Goal: Transaction & Acquisition: Purchase product/service

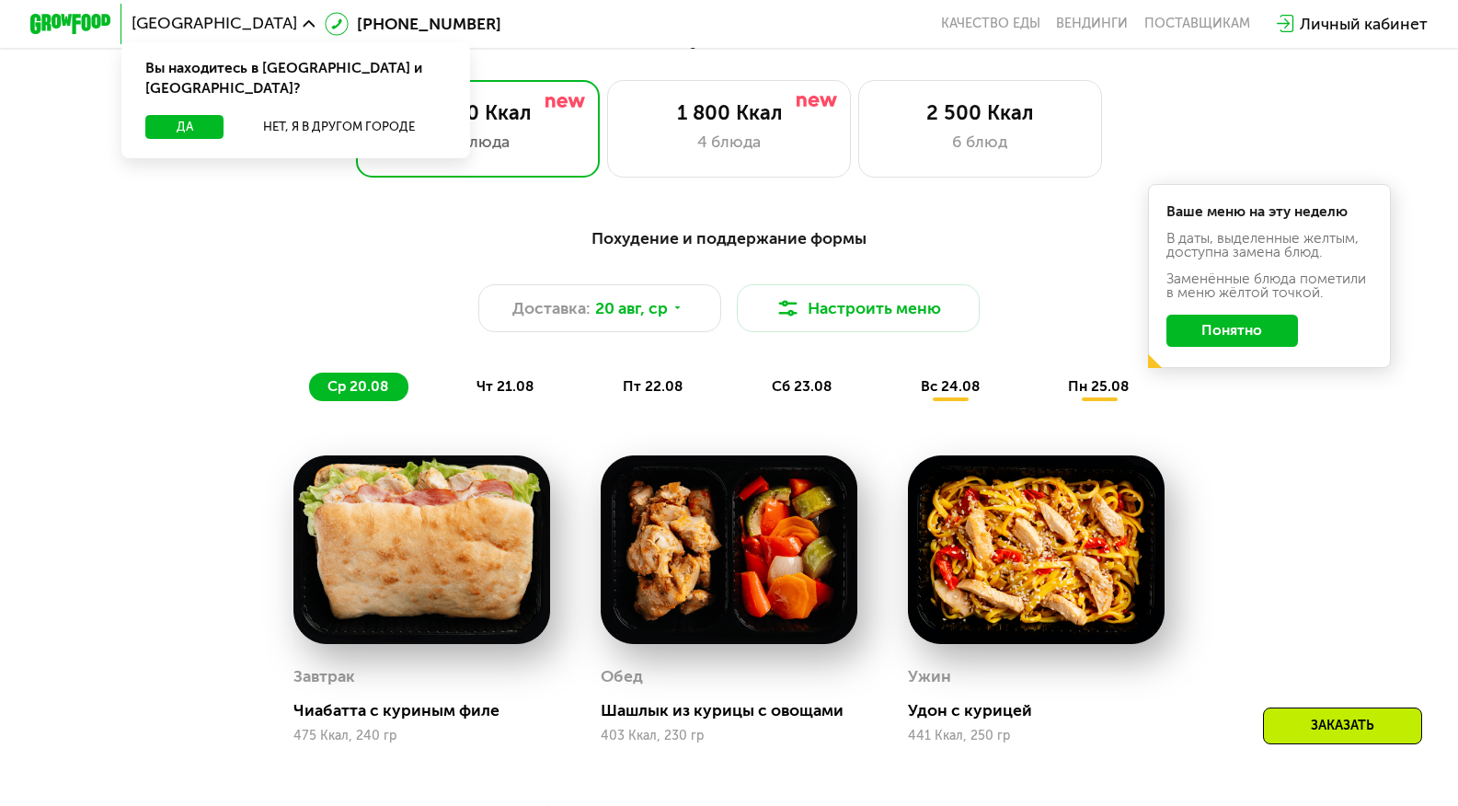
scroll to position [846, 0]
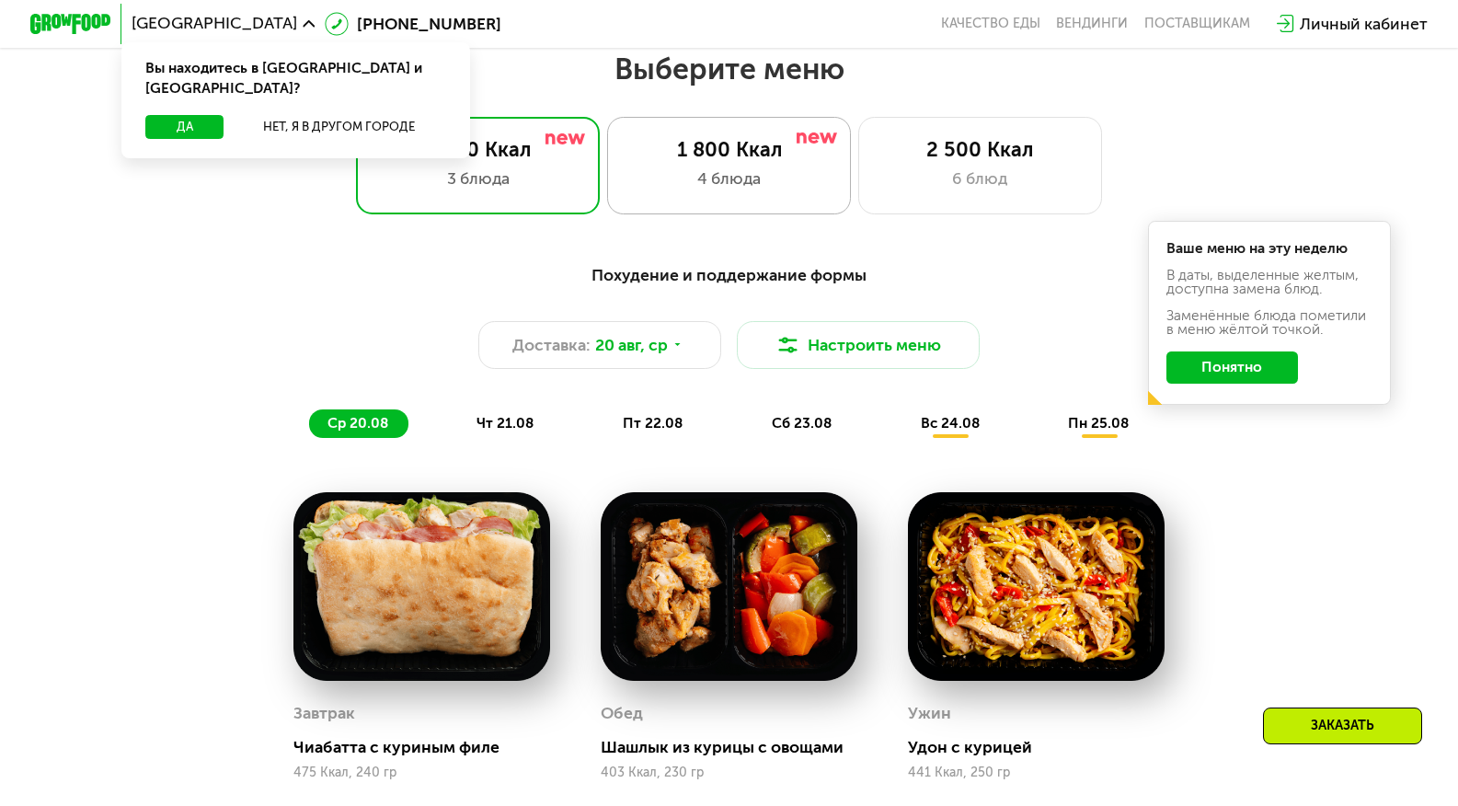
click at [705, 176] on div "4 блюда" at bounding box center [728, 178] width 201 height 24
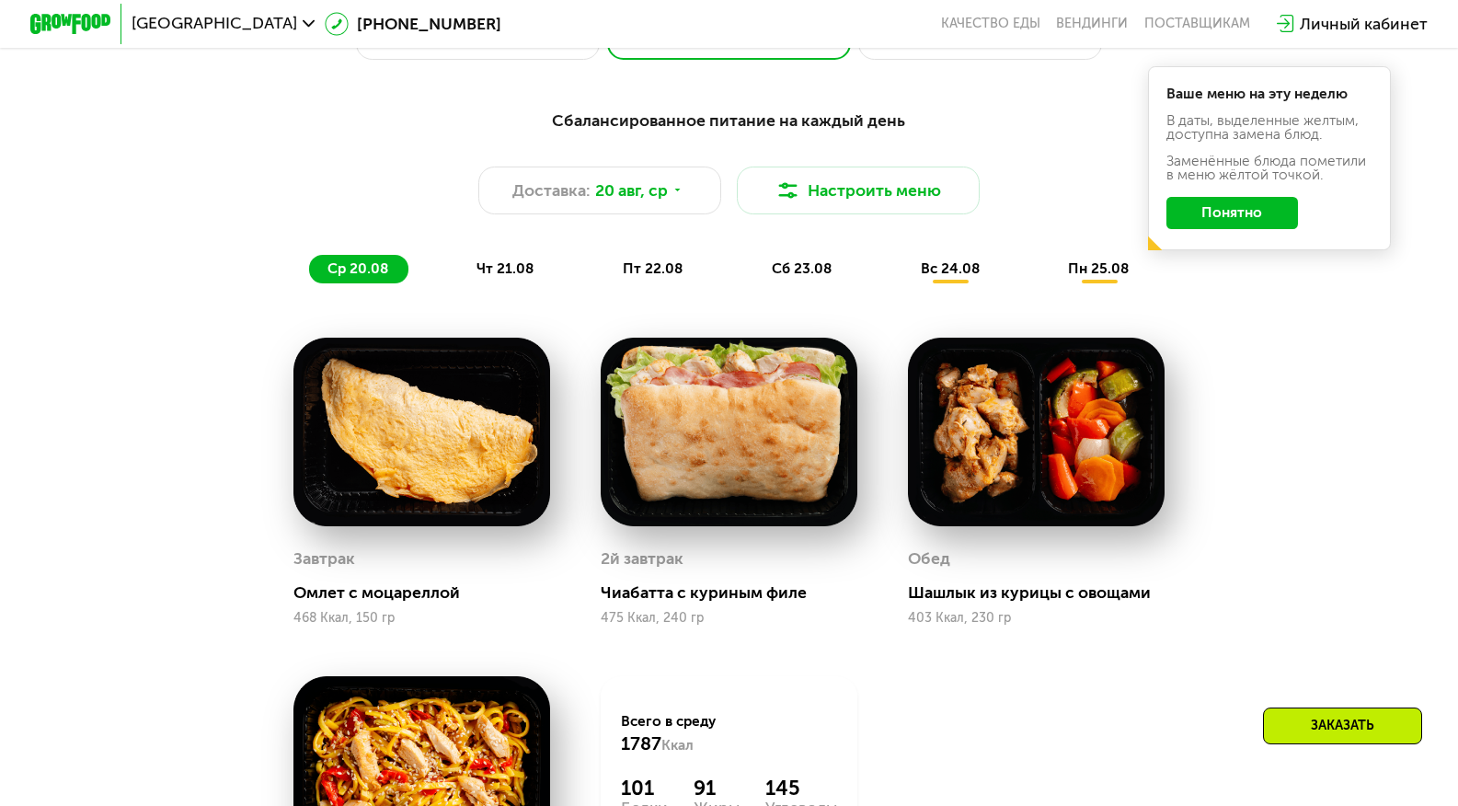
scroll to position [957, 0]
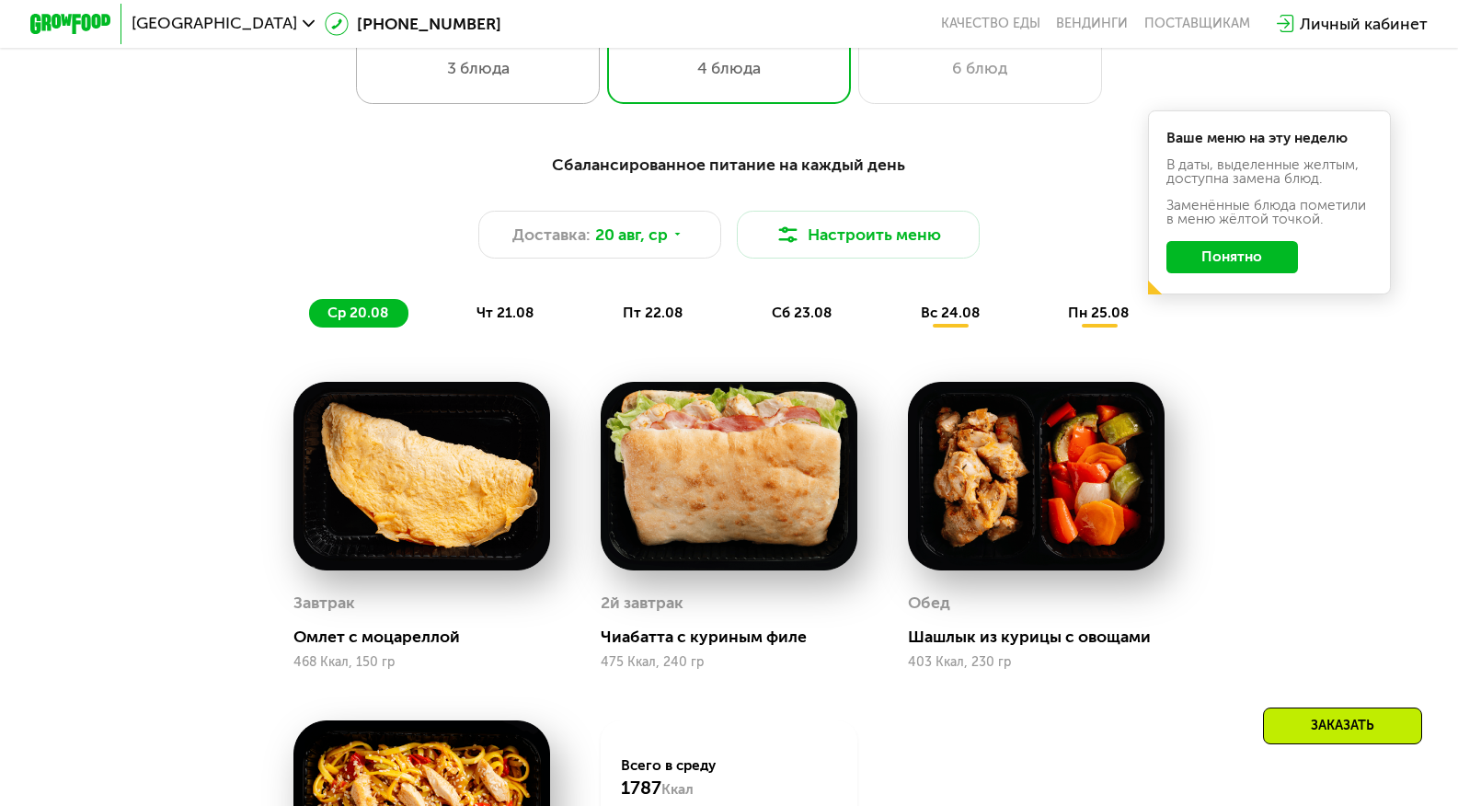
click at [546, 52] on div "1 400 Ккал" at bounding box center [477, 40] width 201 height 24
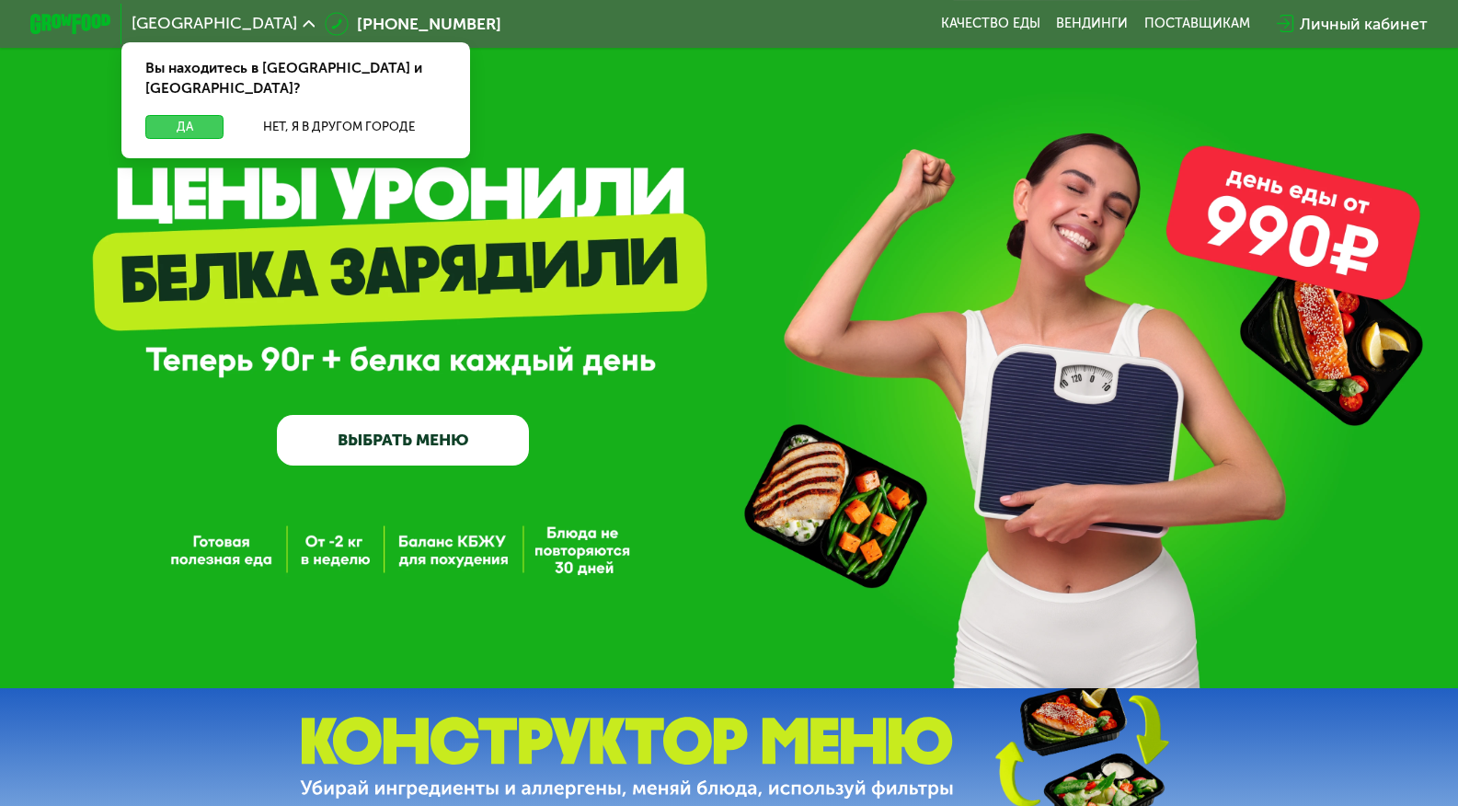
click at [171, 115] on button "Да" at bounding box center [184, 127] width 78 height 24
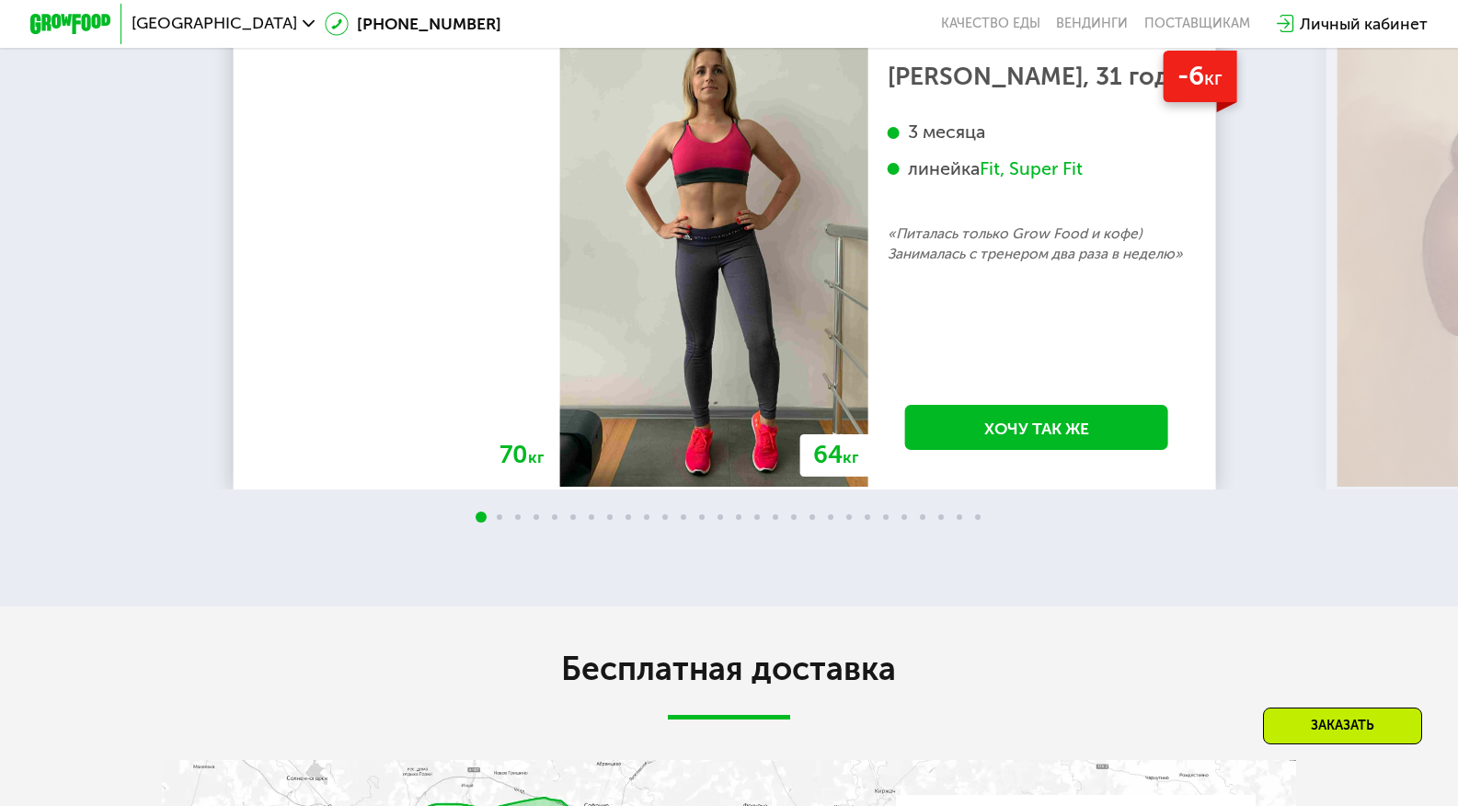
scroll to position [3348, 0]
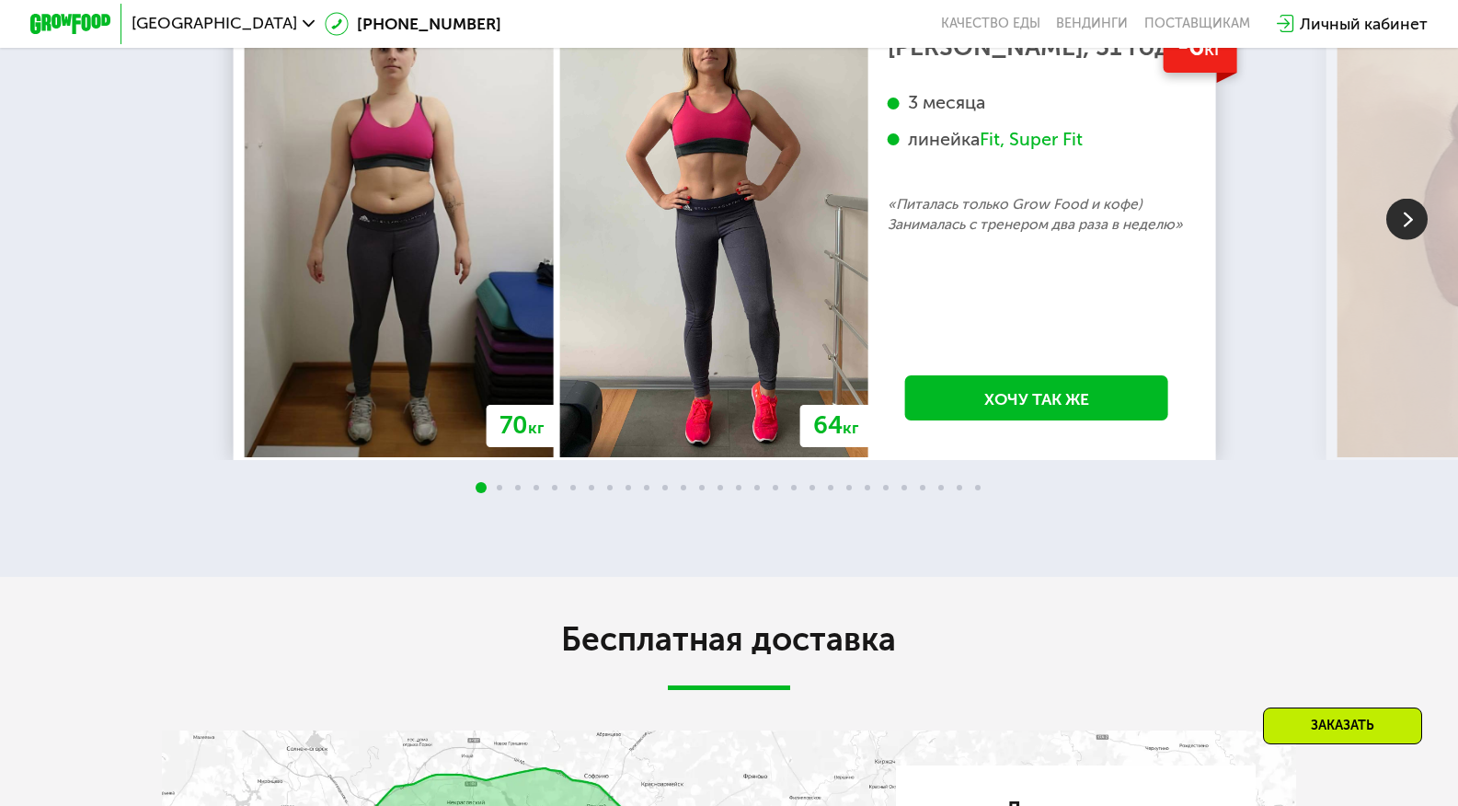
click at [1406, 240] on img at bounding box center [1406, 219] width 41 height 41
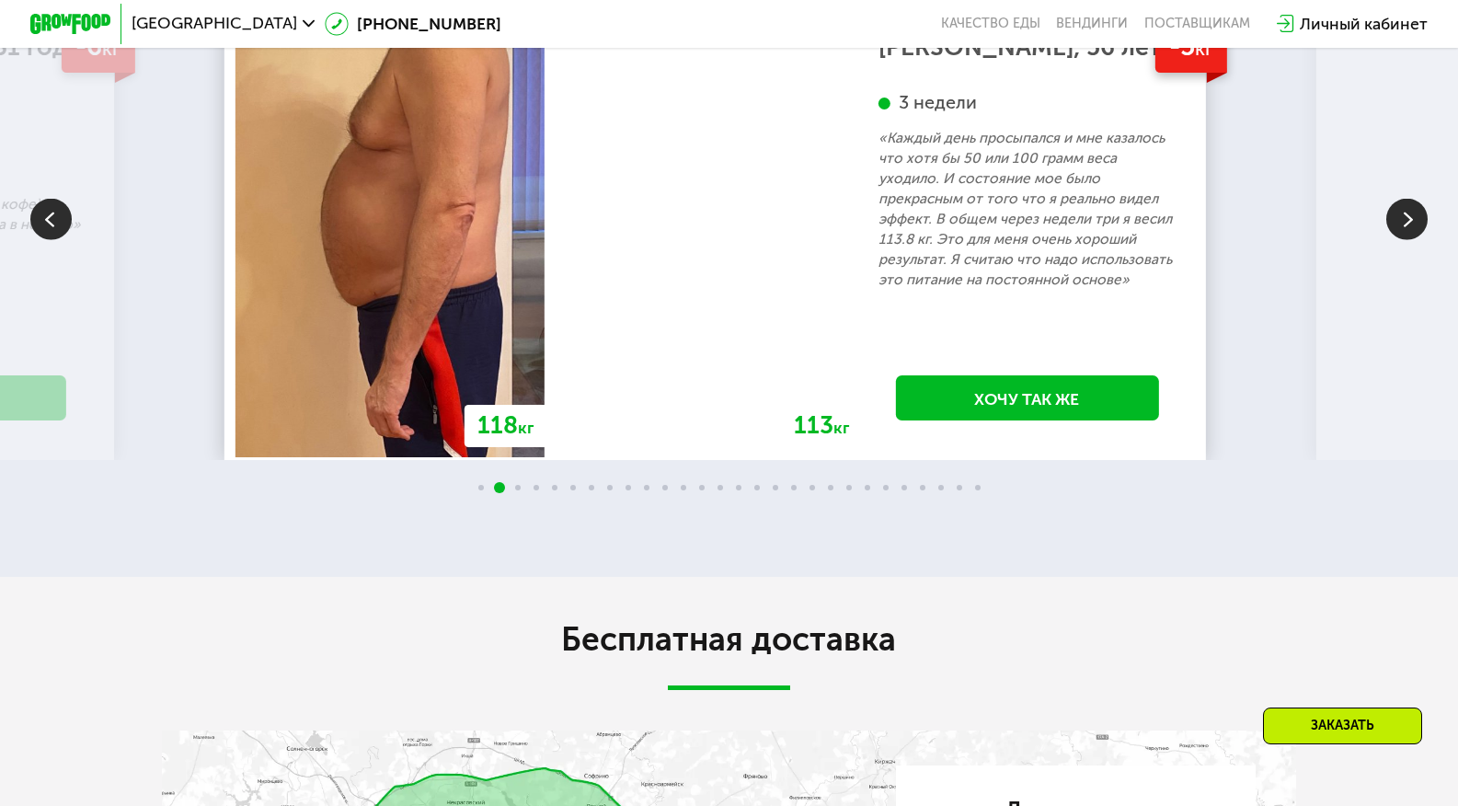
click at [1406, 240] on img at bounding box center [1406, 219] width 41 height 41
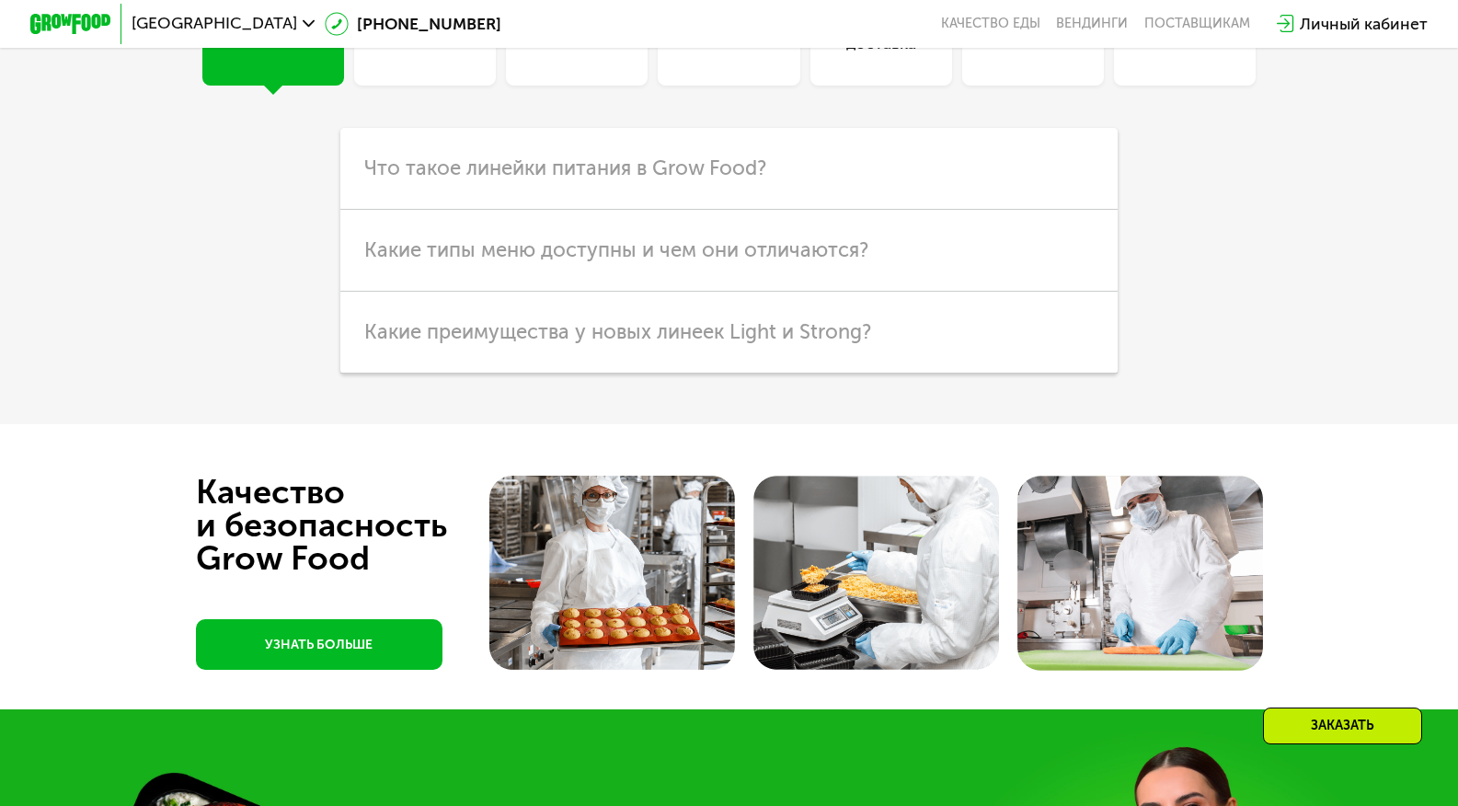
scroll to position [4894, 0]
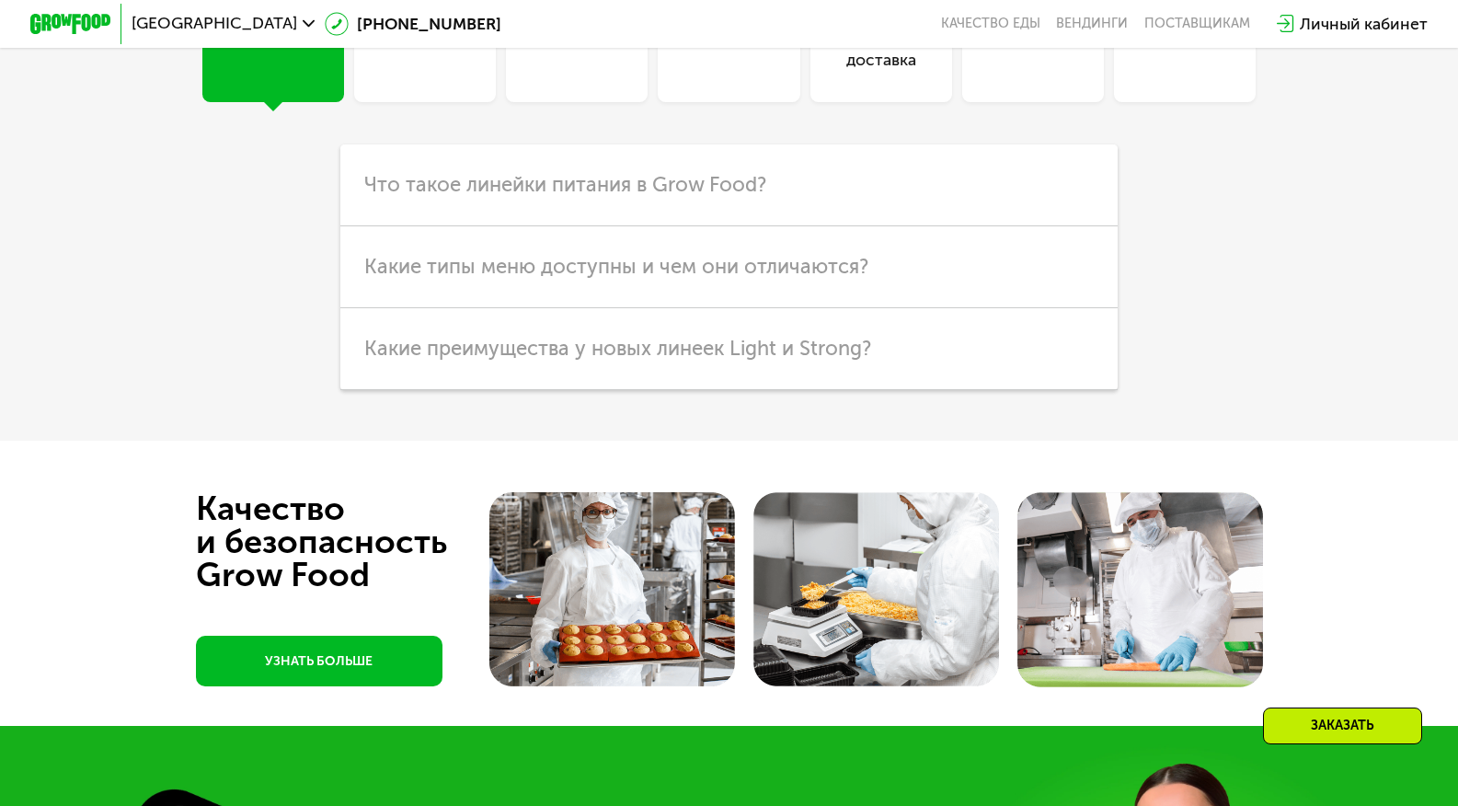
click at [396, 73] on div "Кешбэк" at bounding box center [425, 48] width 59 height 49
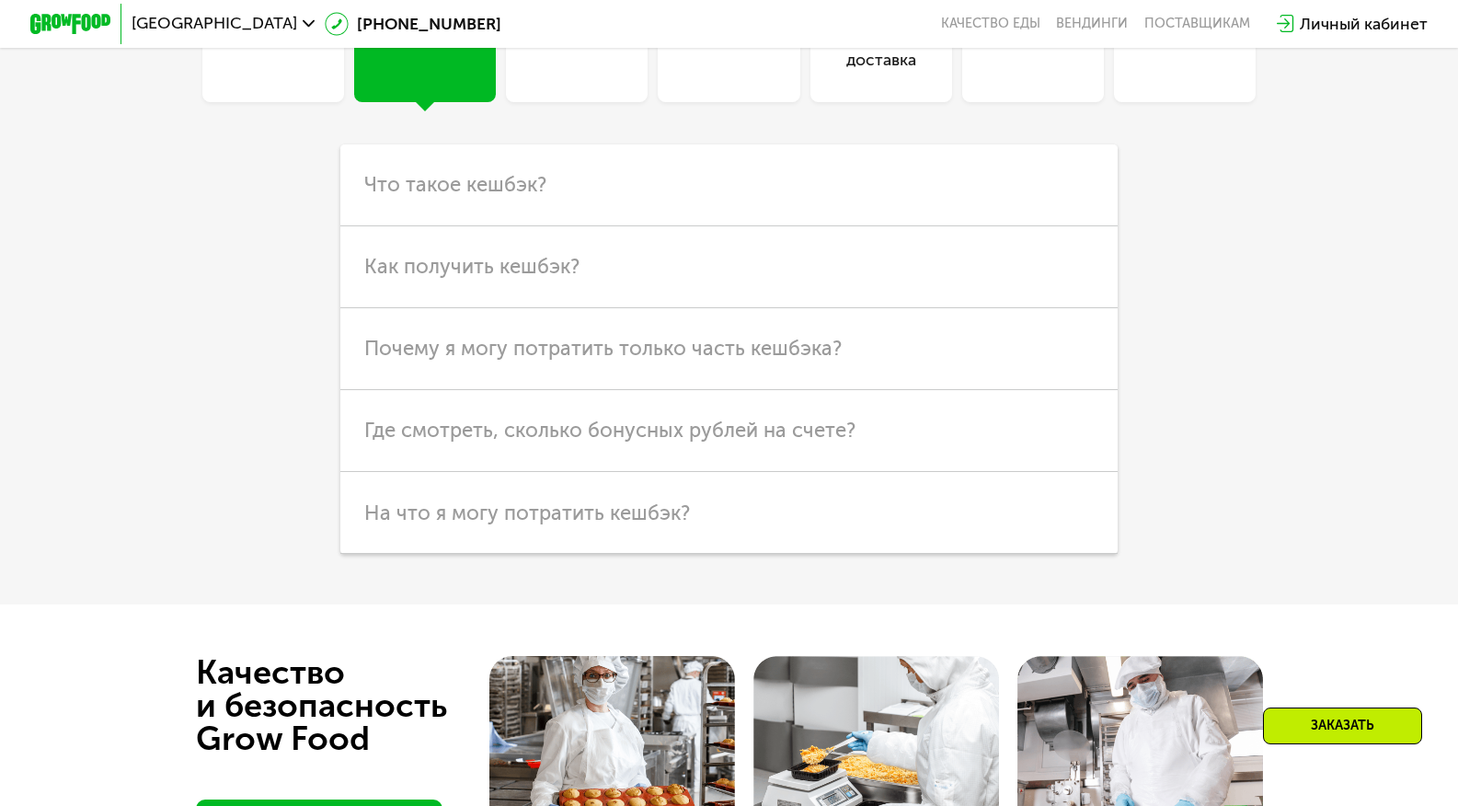
click at [259, 73] on div "Линейки" at bounding box center [273, 48] width 69 height 49
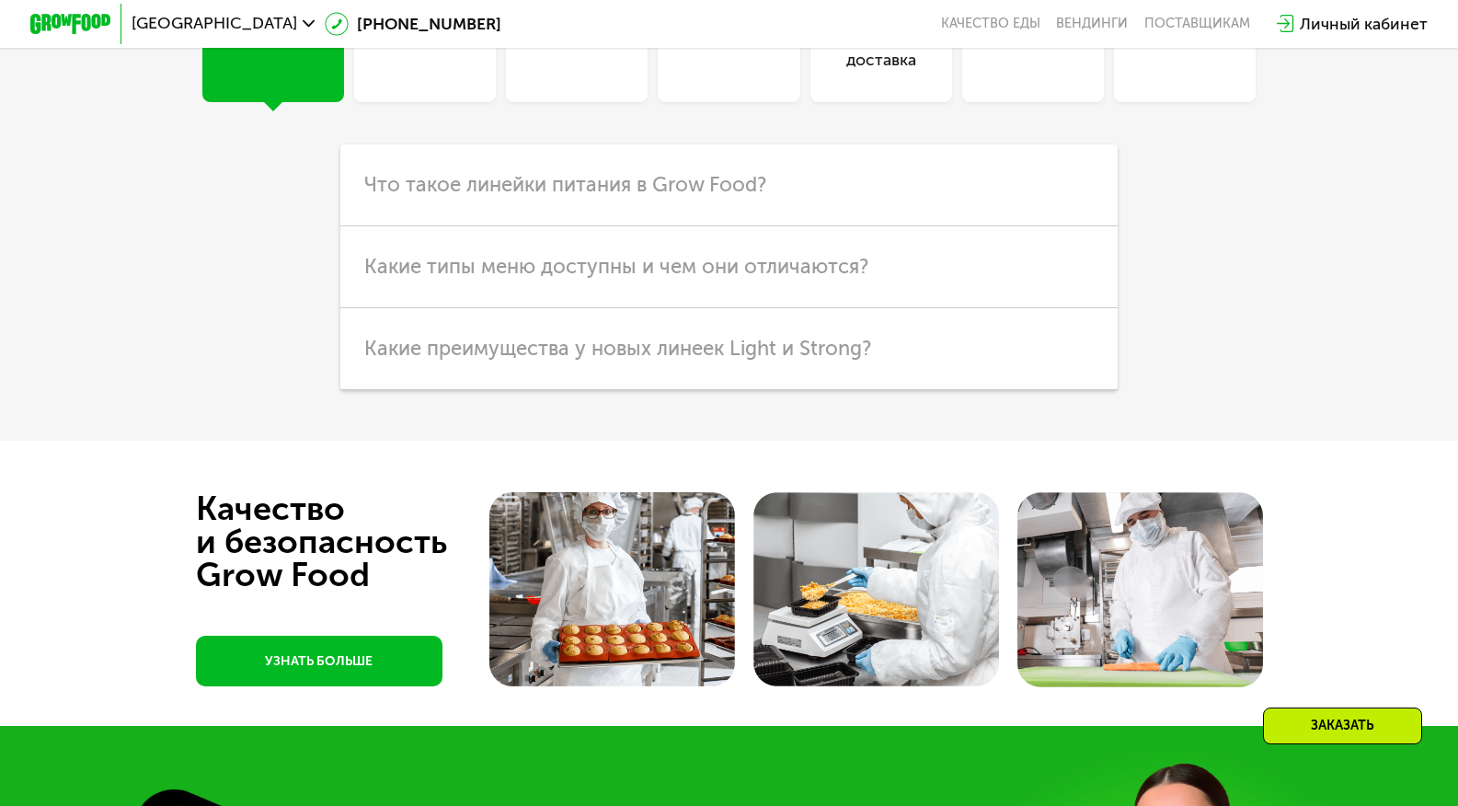
click at [643, 102] on div "Похудение" at bounding box center [577, 31] width 142 height 142
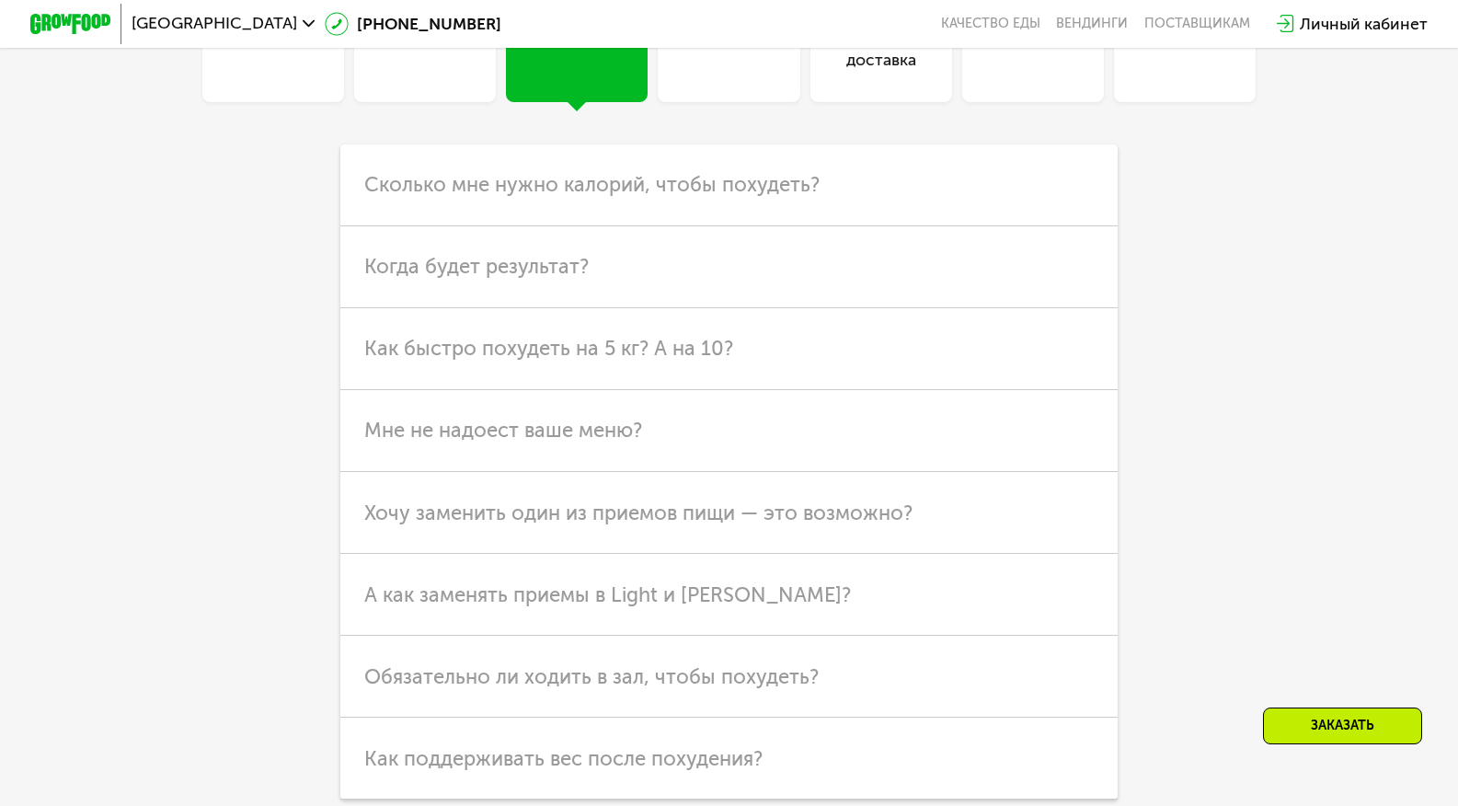
click at [727, 73] on div "Продукты" at bounding box center [728, 48] width 77 height 49
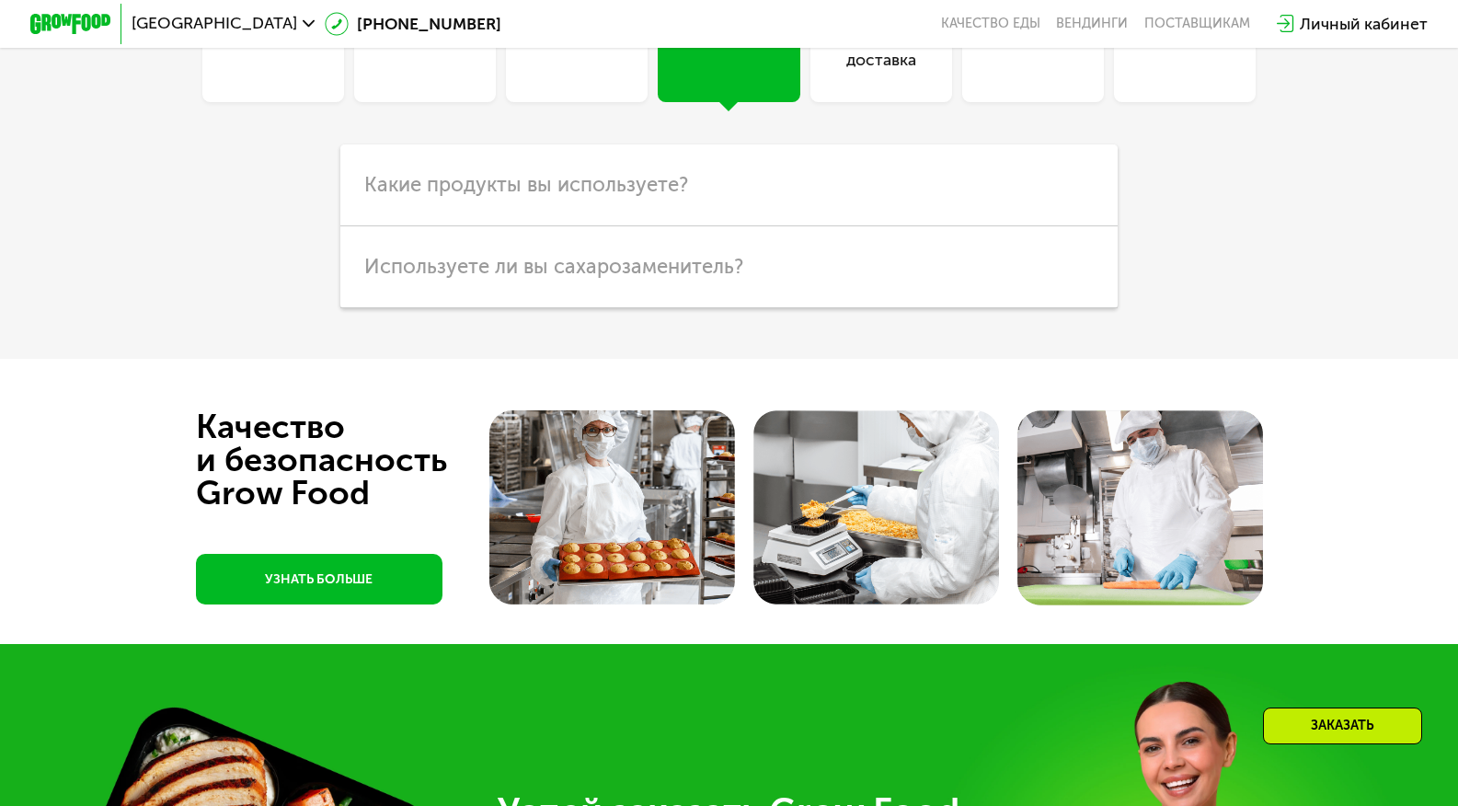
click at [874, 73] on div "Оплата и доставка" at bounding box center [881, 48] width 142 height 49
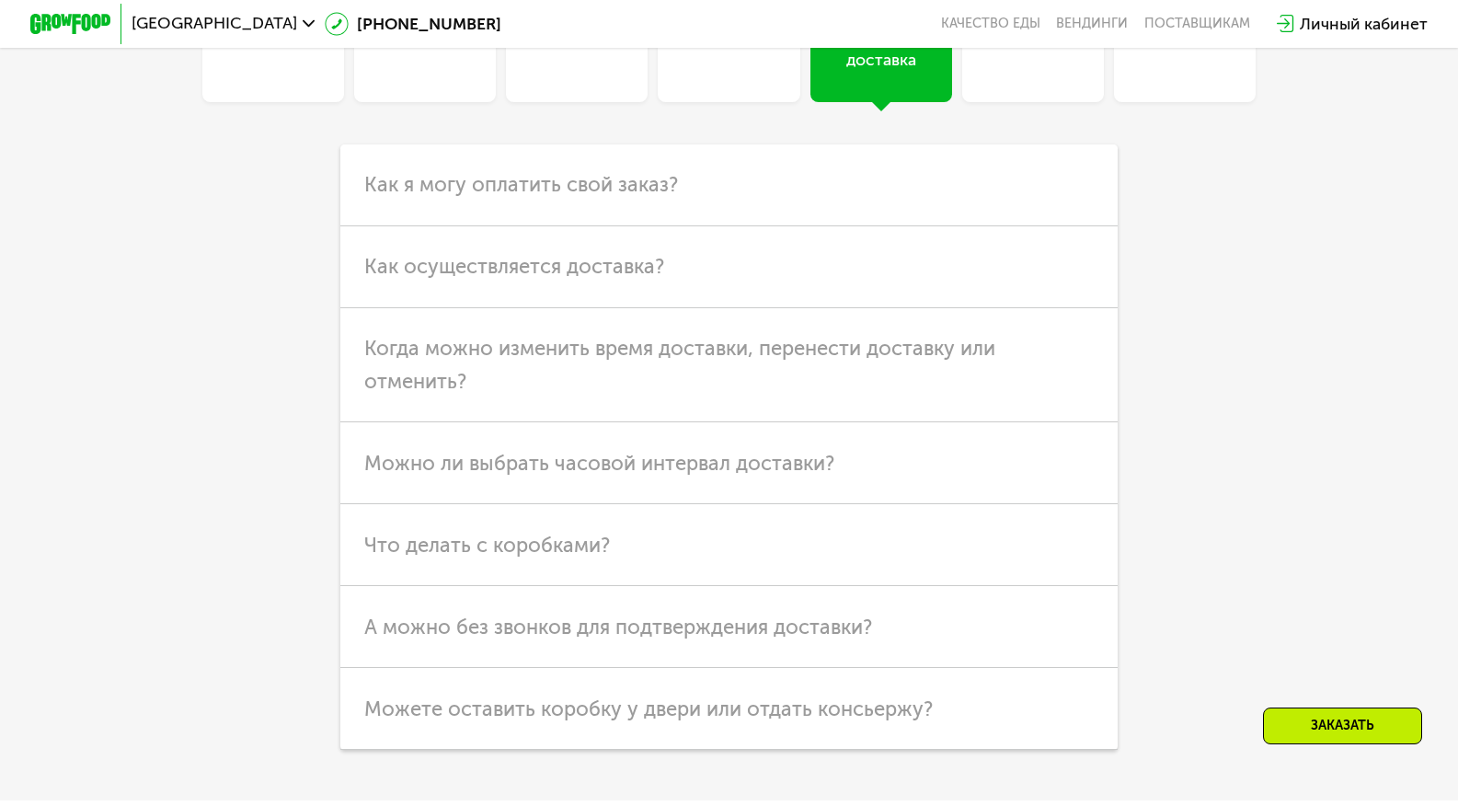
click at [1005, 73] on div "Хранение" at bounding box center [1032, 48] width 77 height 49
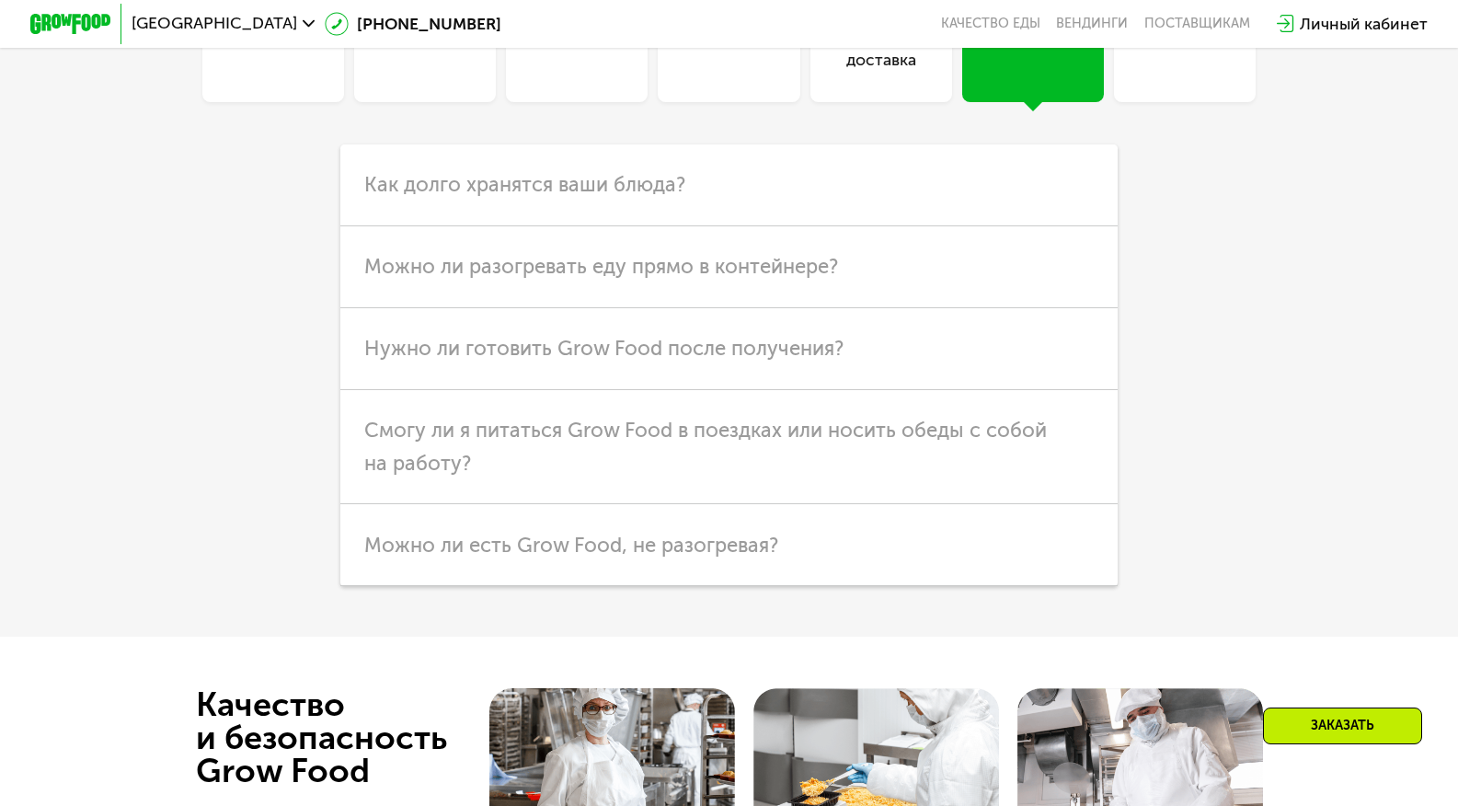
click at [1172, 73] on div "Общие вопросы" at bounding box center [1184, 48] width 128 height 49
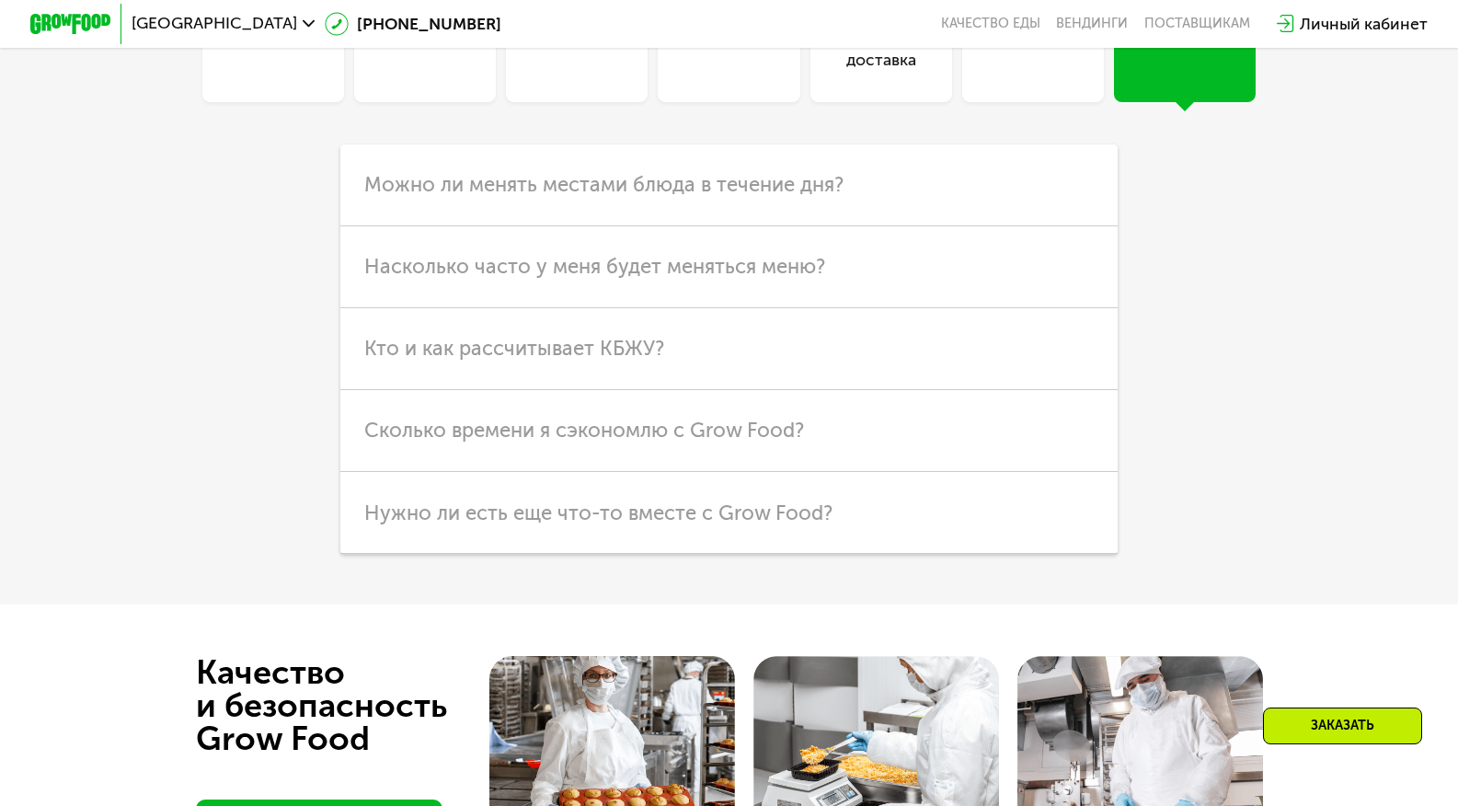
click at [256, 73] on div "Линейки" at bounding box center [273, 48] width 69 height 49
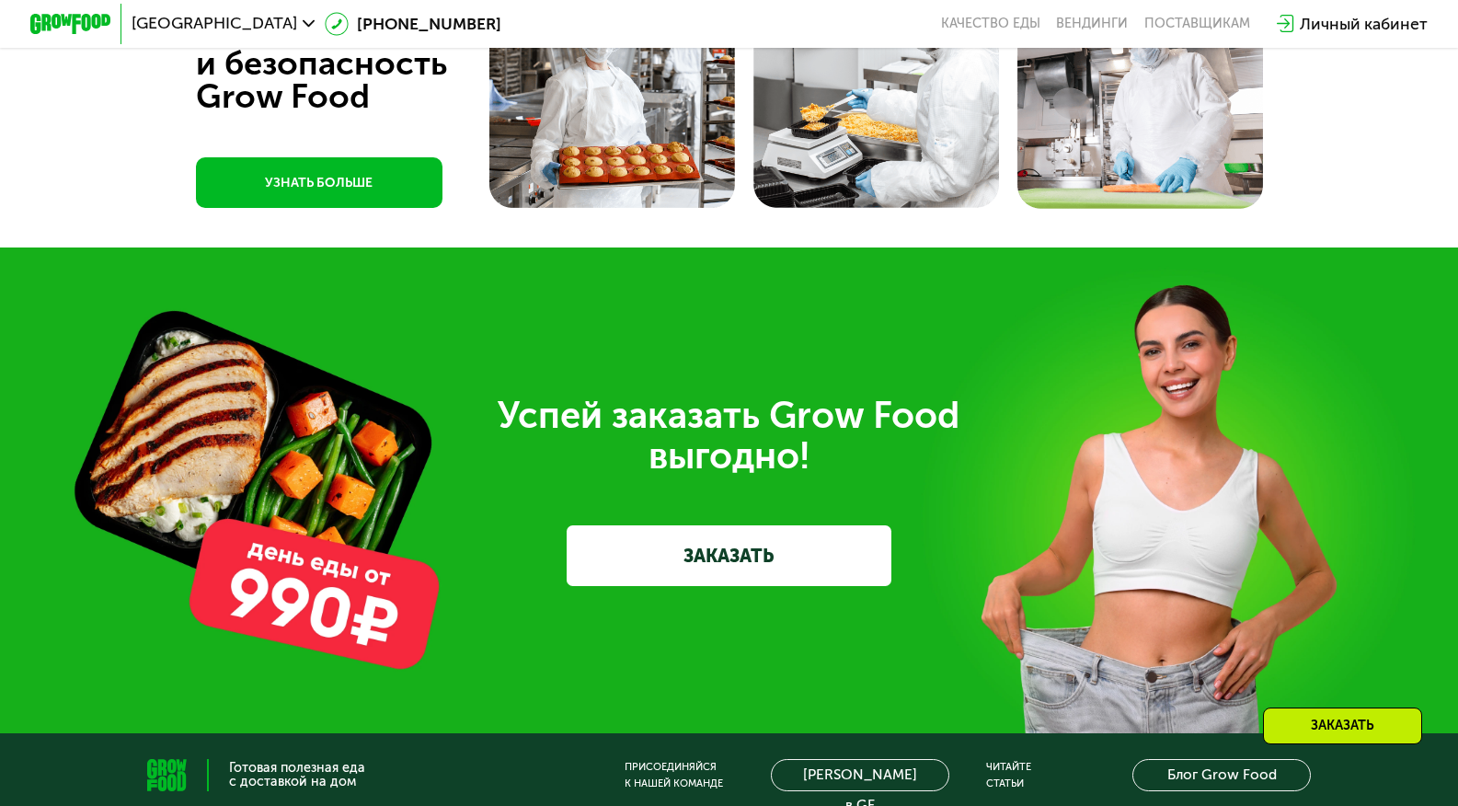
scroll to position [5409, 0]
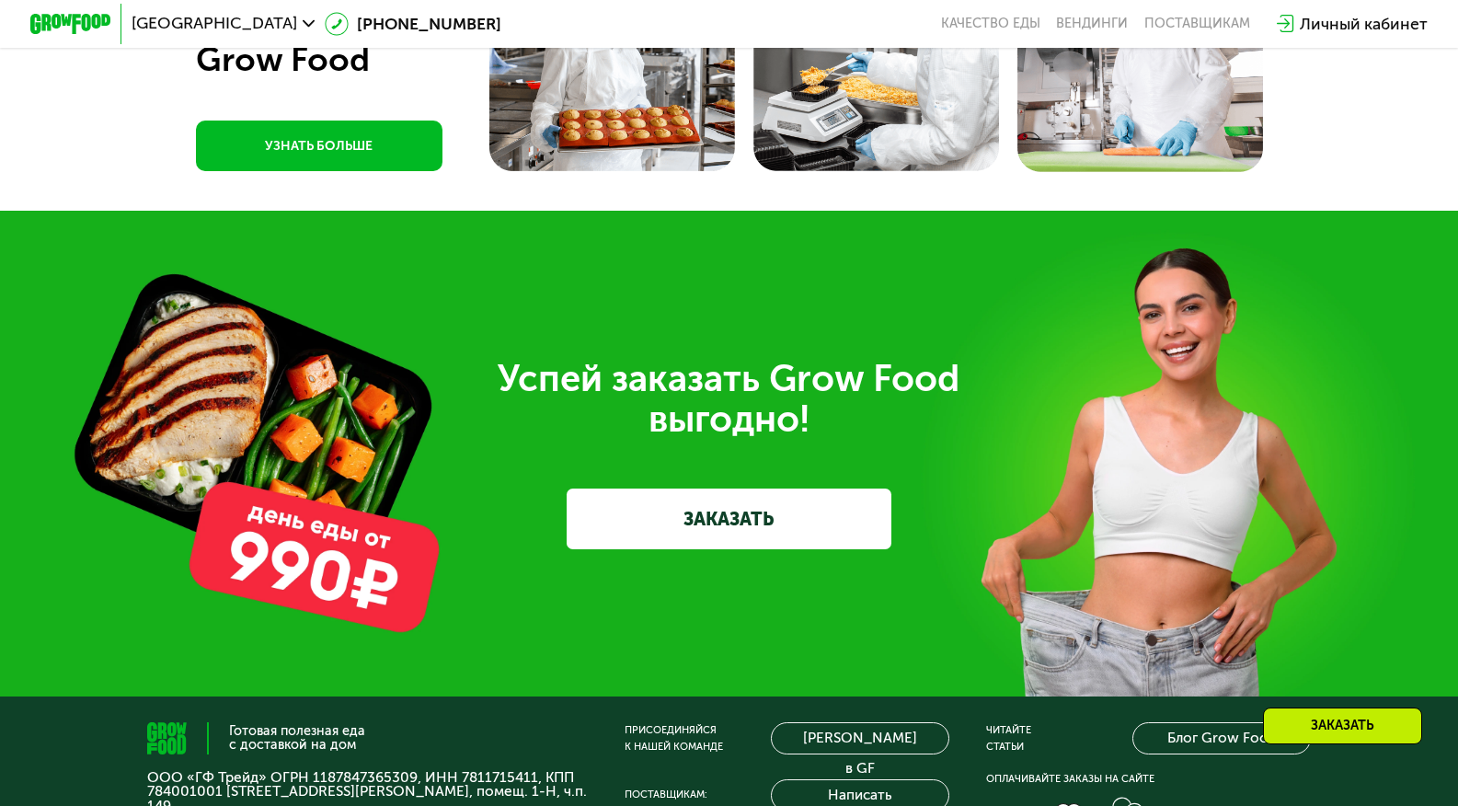
click at [355, 171] on link "УЗНАТЬ БОЛЬШЕ" at bounding box center [319, 146] width 247 height 51
click at [102, 28] on img at bounding box center [70, 24] width 80 height 21
click at [89, 25] on img at bounding box center [70, 24] width 80 height 21
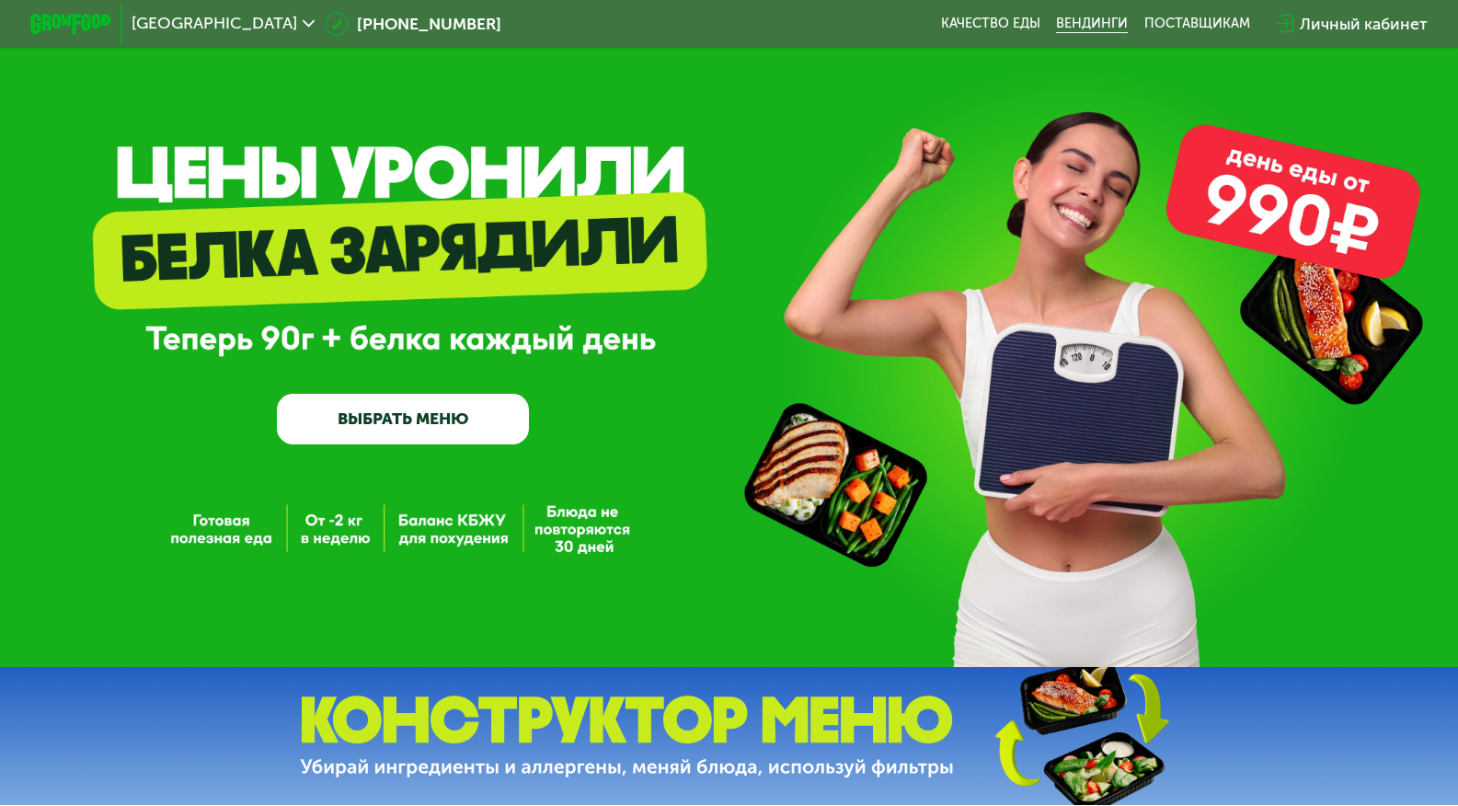
scroll to position [0, 0]
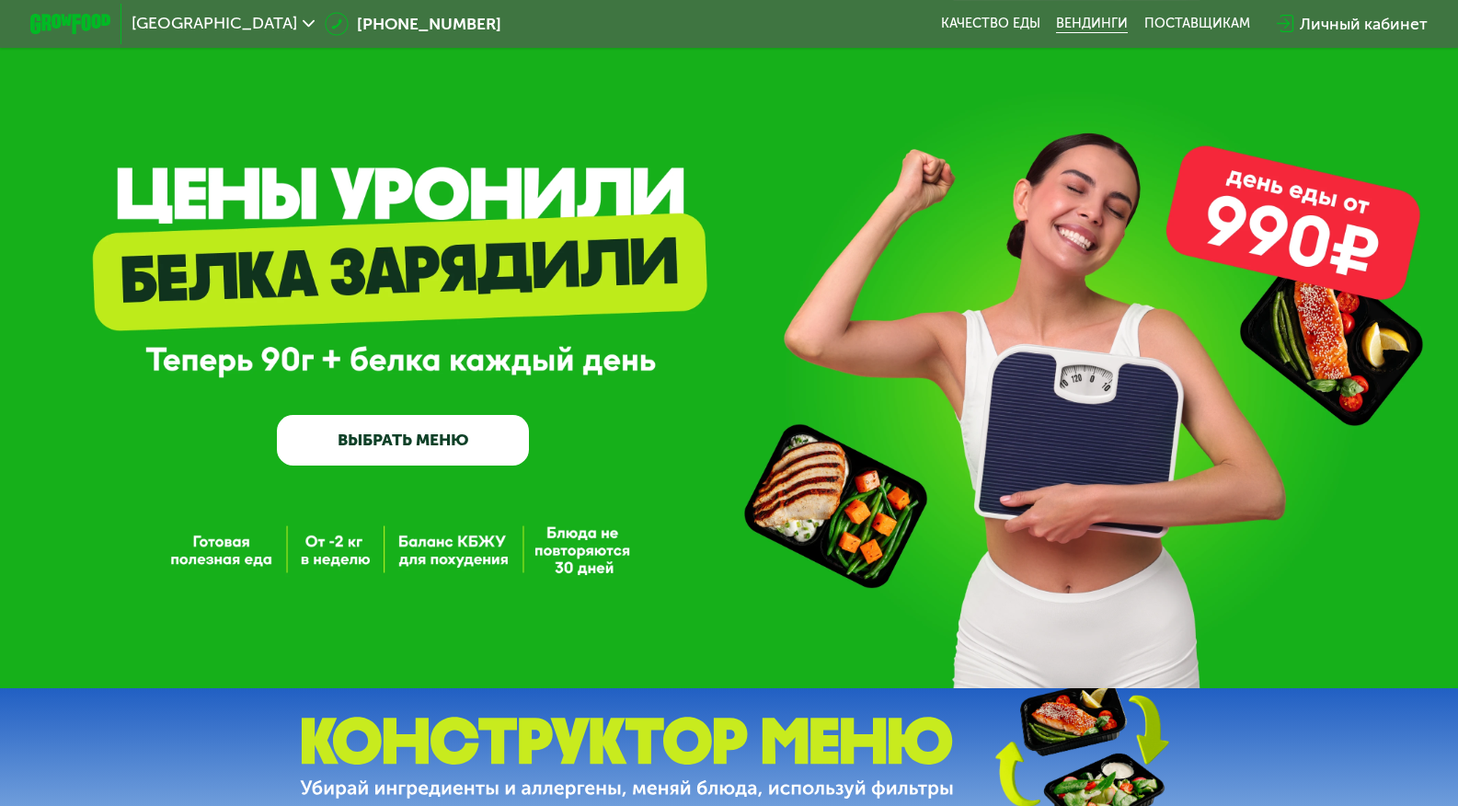
click at [1107, 30] on link "Вендинги" at bounding box center [1092, 24] width 72 height 17
click at [1014, 32] on link "Качество еды" at bounding box center [990, 24] width 99 height 17
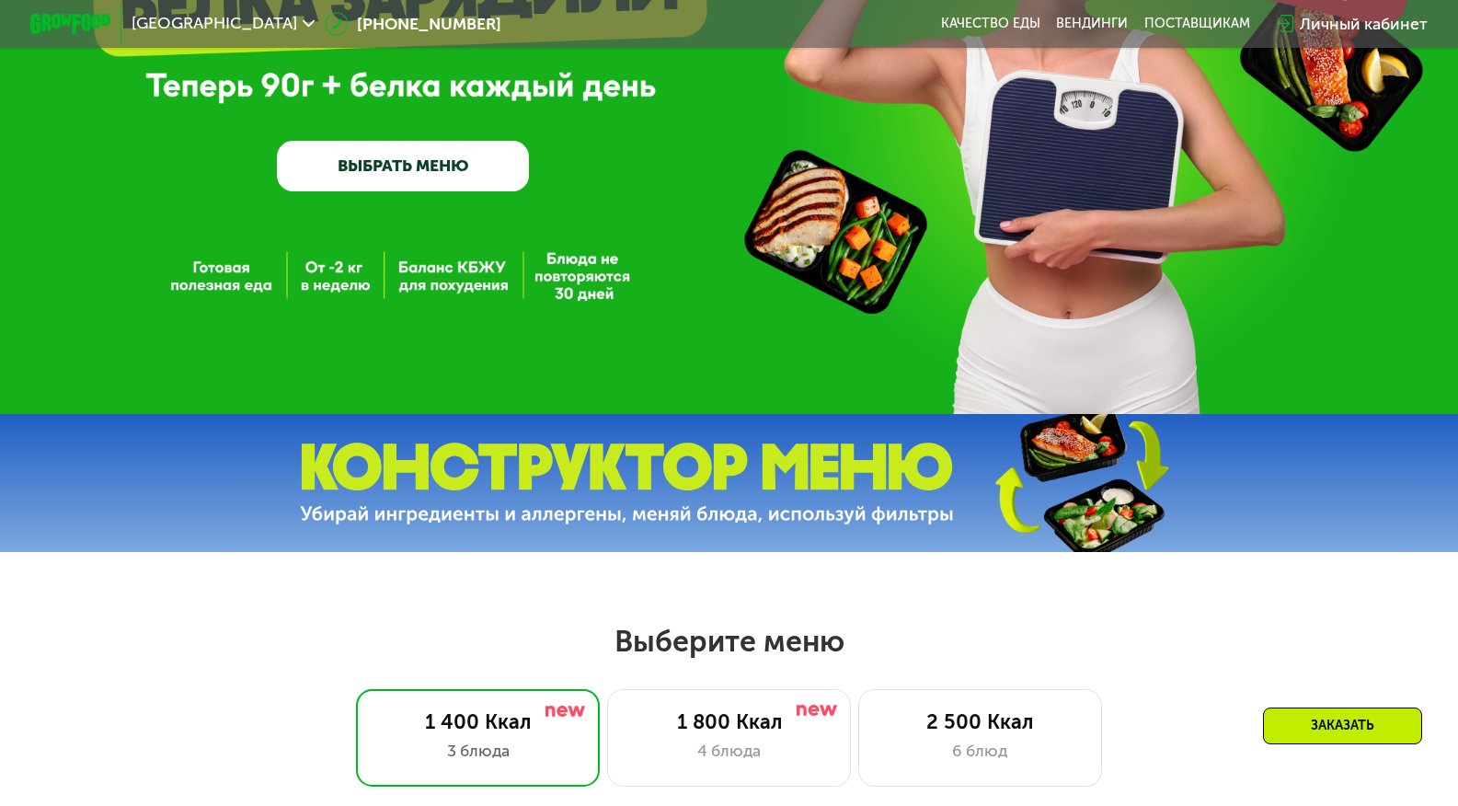
scroll to position [294, 0]
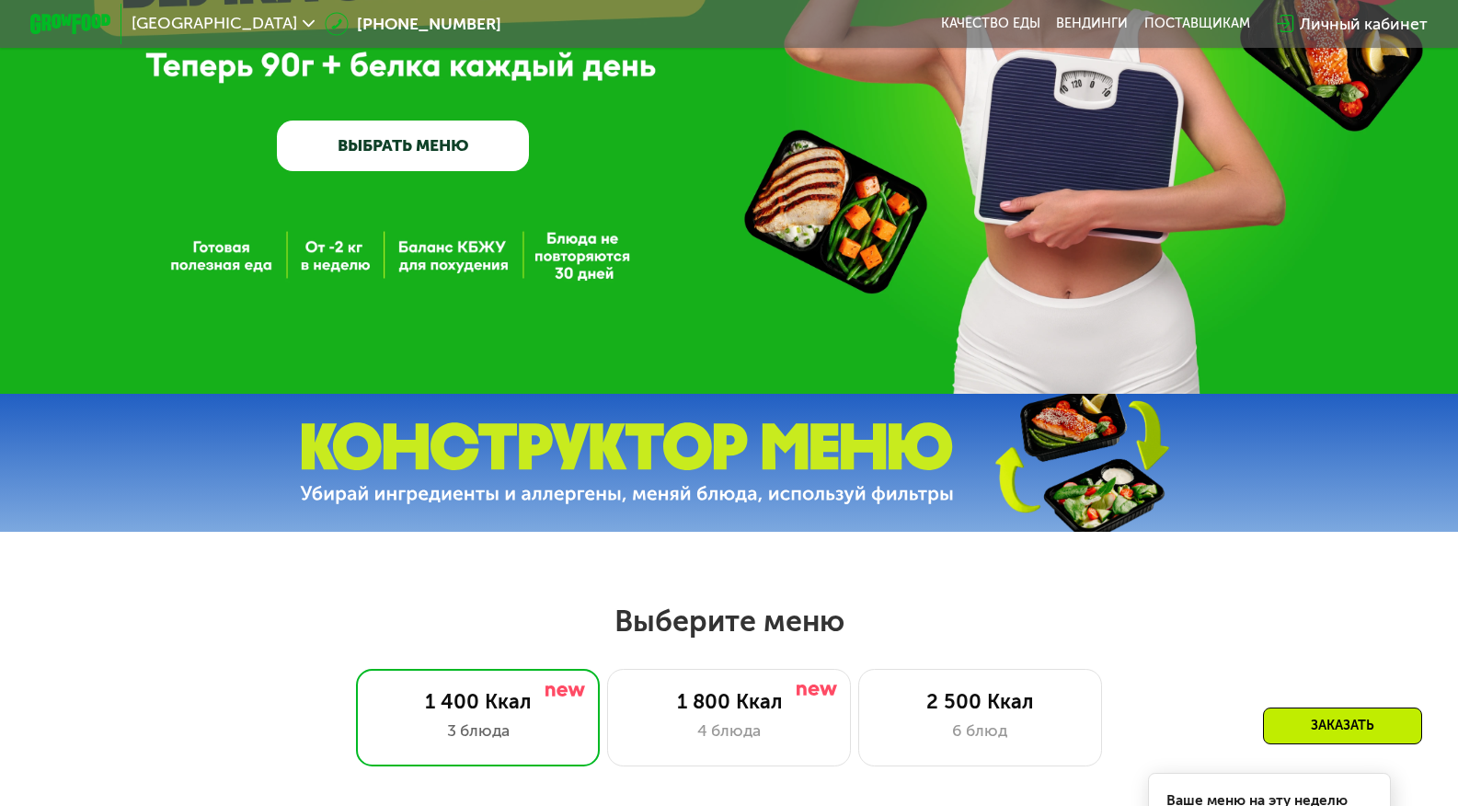
click at [328, 135] on link "ВЫБРАТЬ МЕНЮ" at bounding box center [403, 146] width 252 height 51
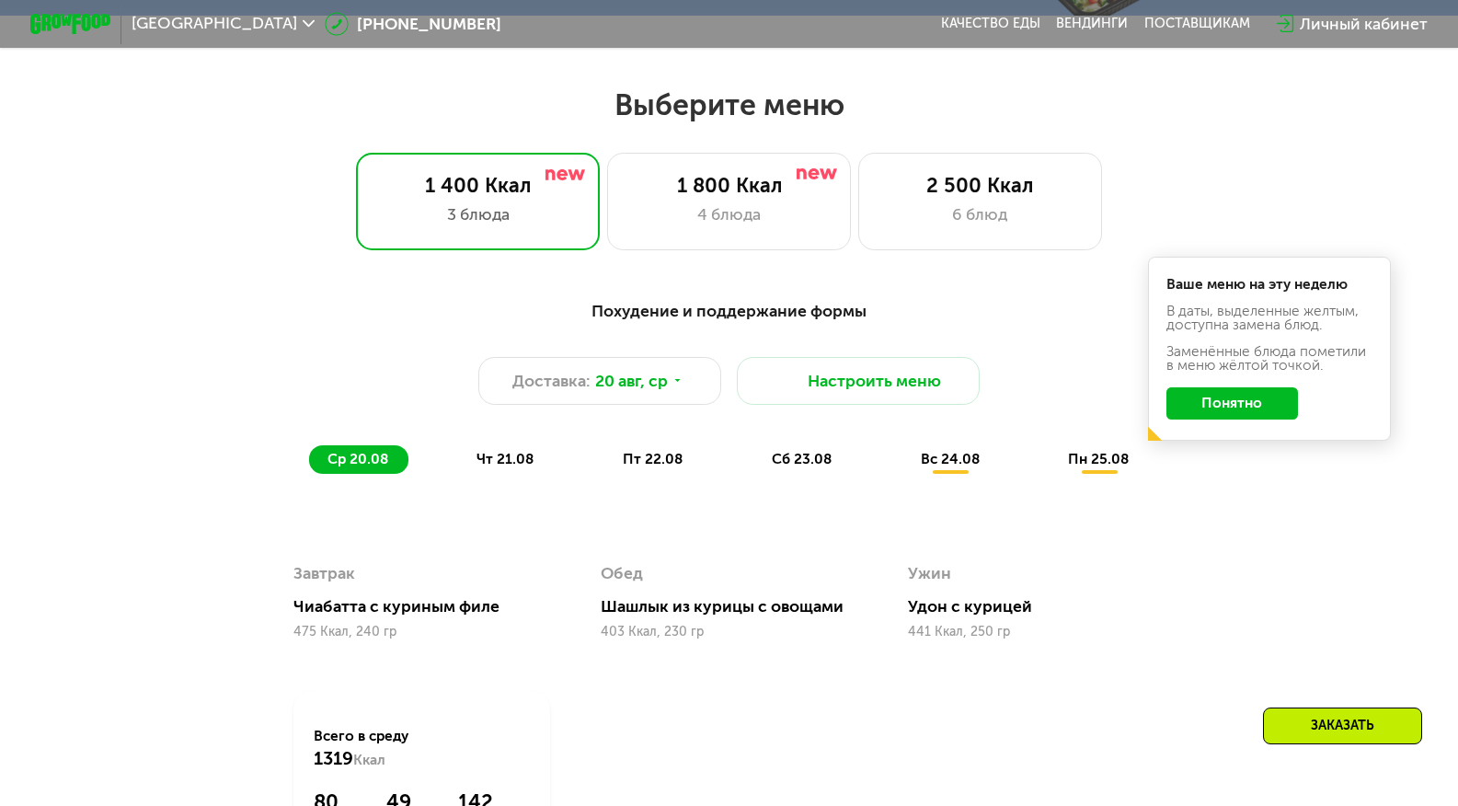
scroll to position [856, 0]
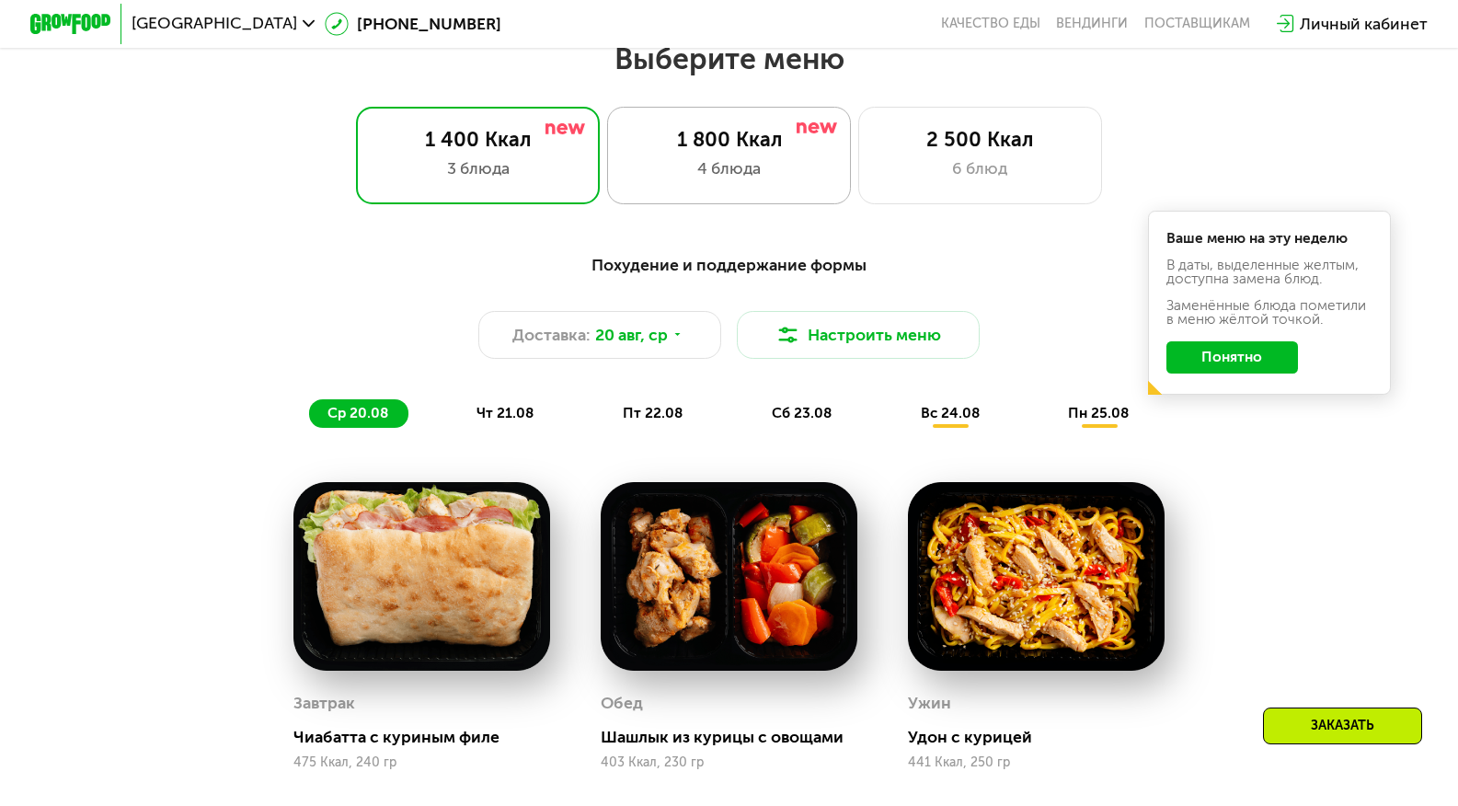
click at [671, 152] on div "1 800 Ккал" at bounding box center [728, 140] width 201 height 24
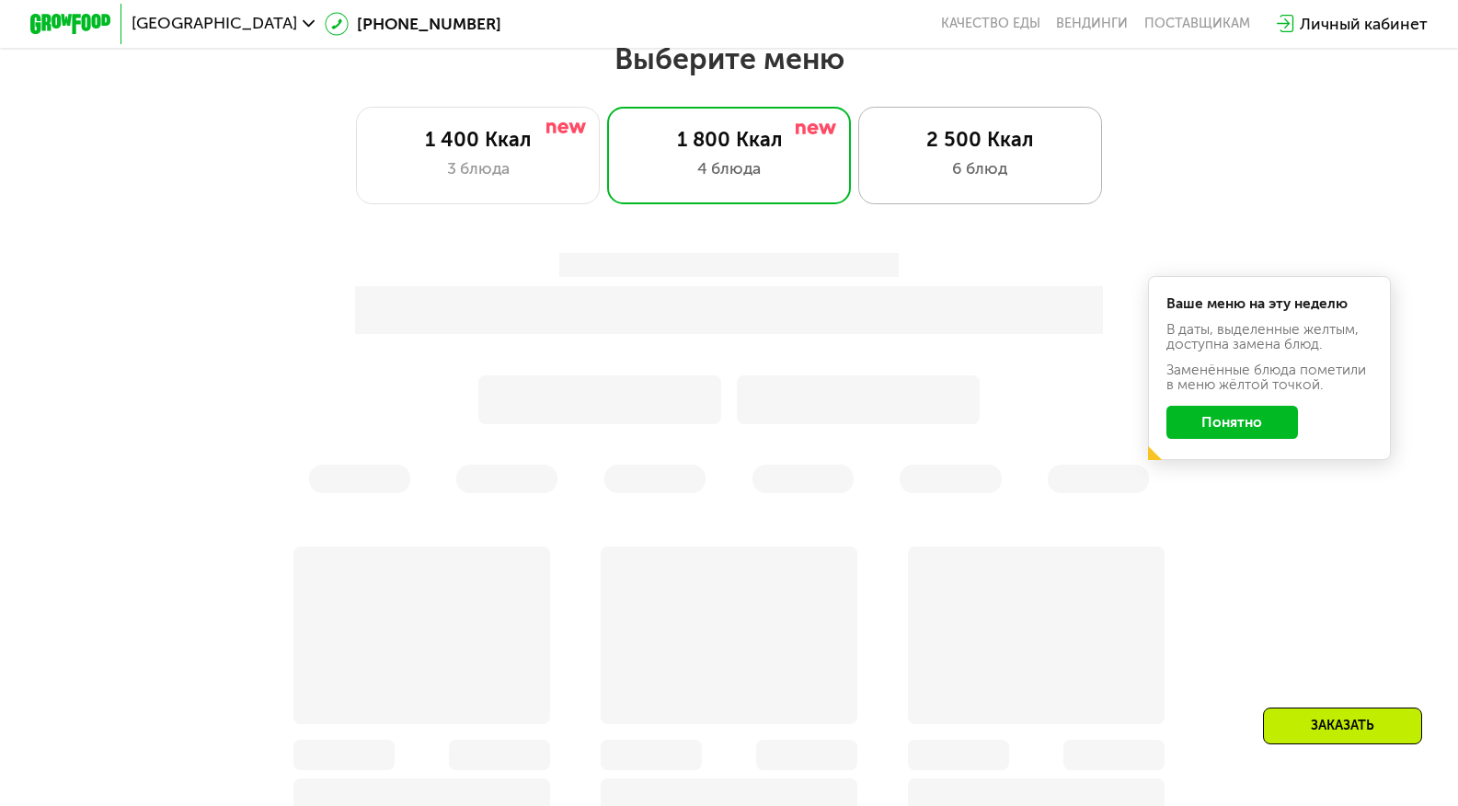
click at [1006, 152] on div "2 500 Ккал" at bounding box center [979, 140] width 201 height 24
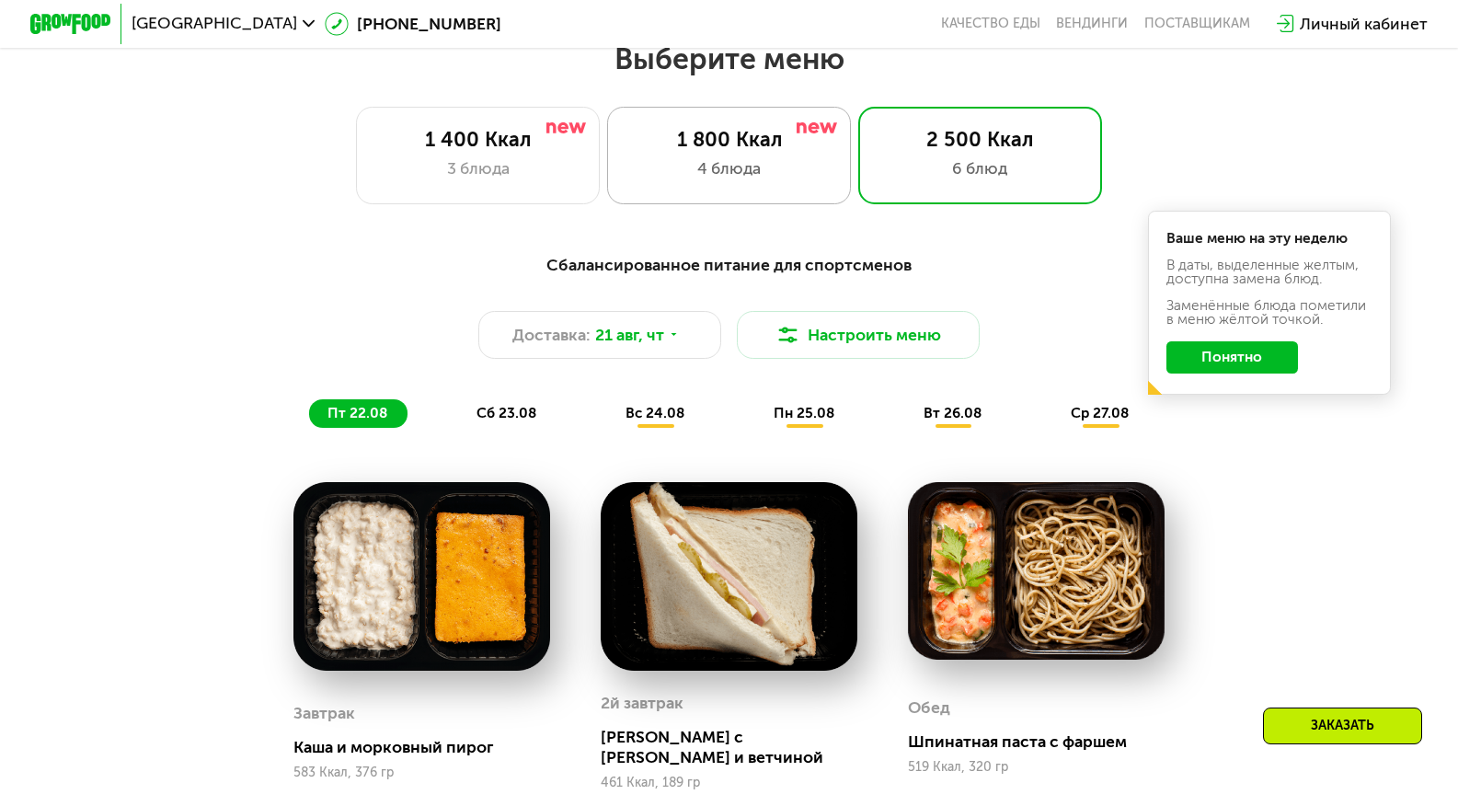
click at [743, 172] on div "4 блюда" at bounding box center [728, 168] width 201 height 24
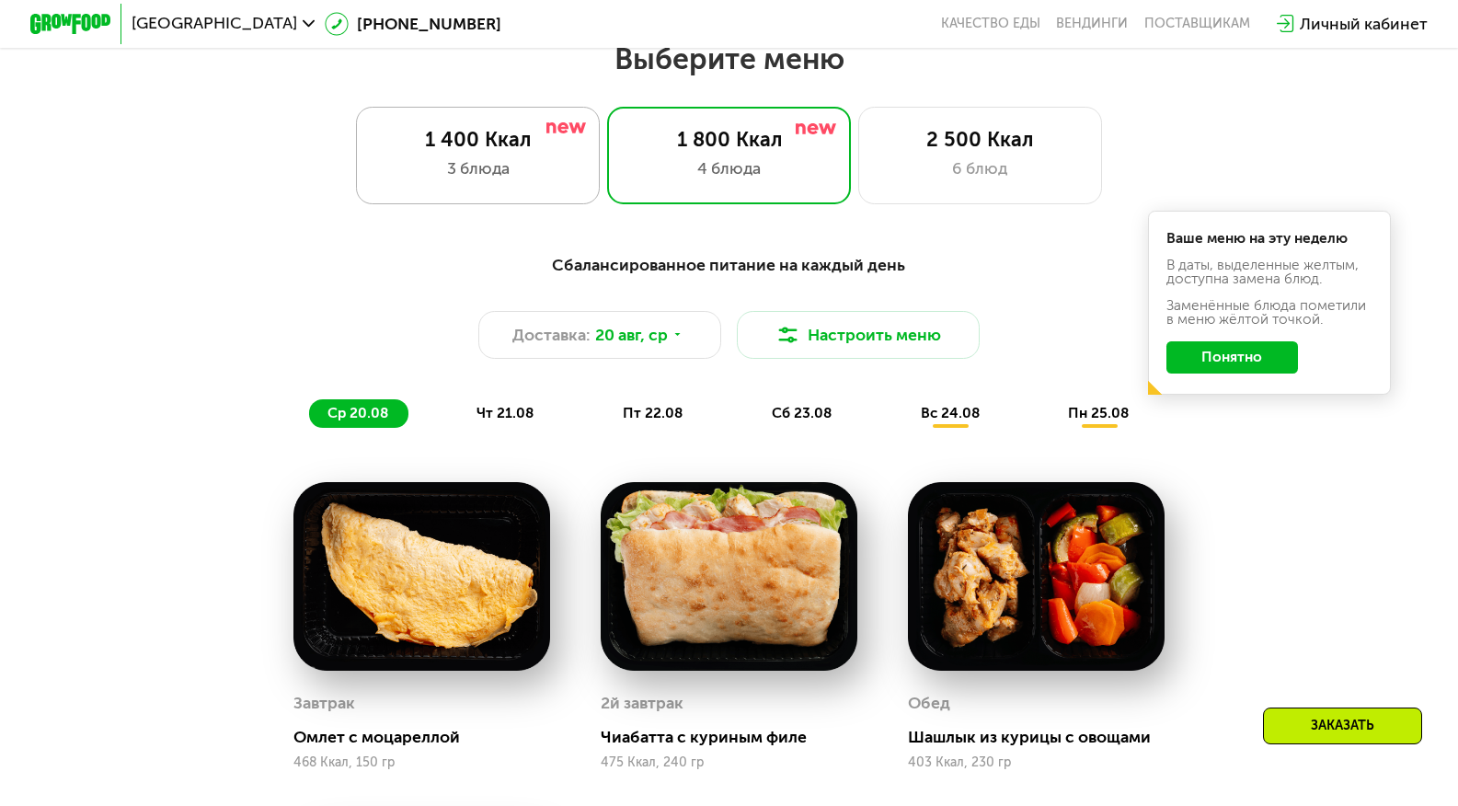
click at [508, 180] on div "3 блюда" at bounding box center [477, 168] width 201 height 24
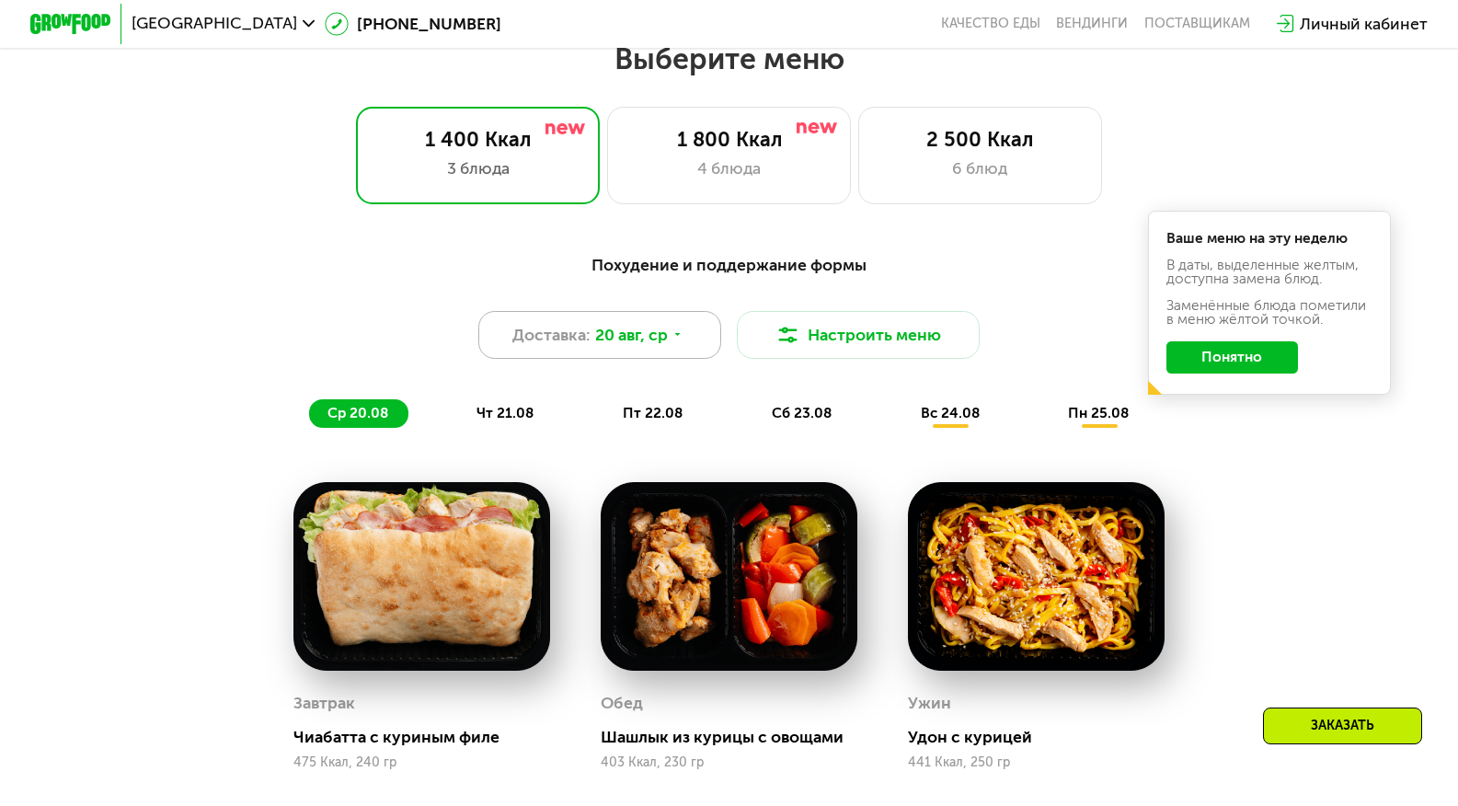
click at [685, 348] on div "Доставка: 20 авг, ср" at bounding box center [599, 335] width 243 height 49
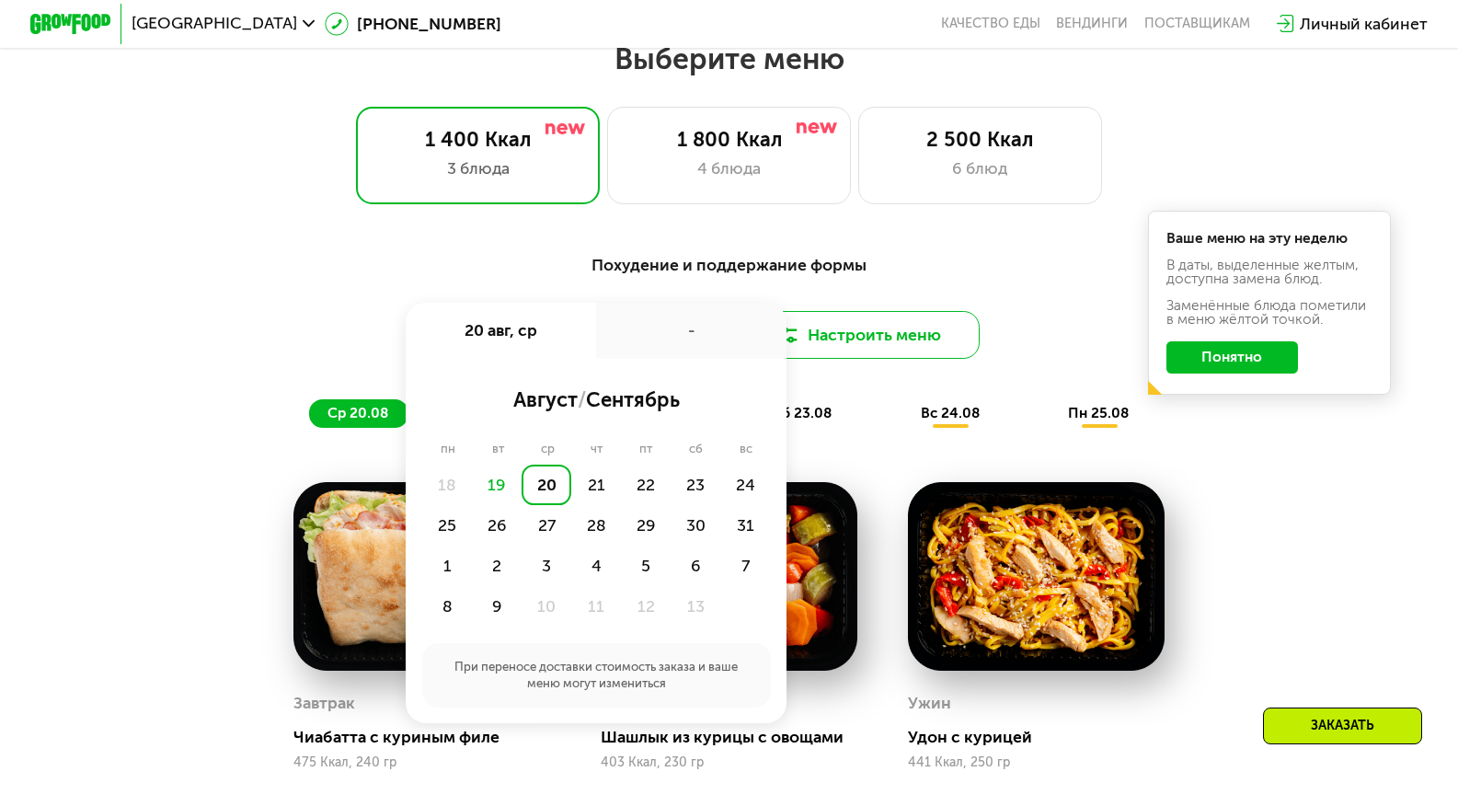
click at [846, 360] on button "Настроить меню" at bounding box center [858, 335] width 243 height 49
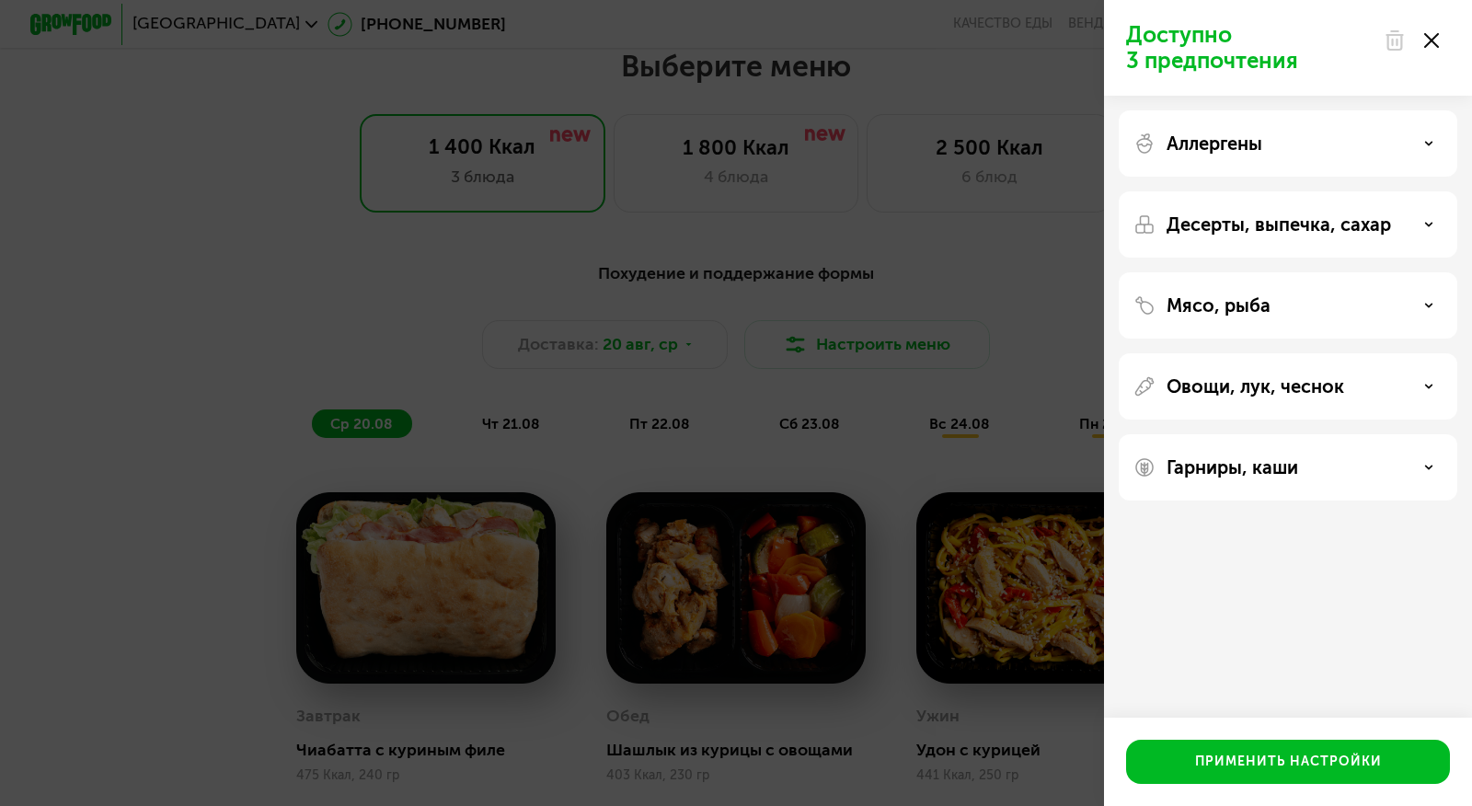
click at [954, 285] on div "Доступно 3 предпочтения Аллергены Десерты, выпечка, сахар Мясо, рыба Овощи, лук…" at bounding box center [736, 403] width 1472 height 806
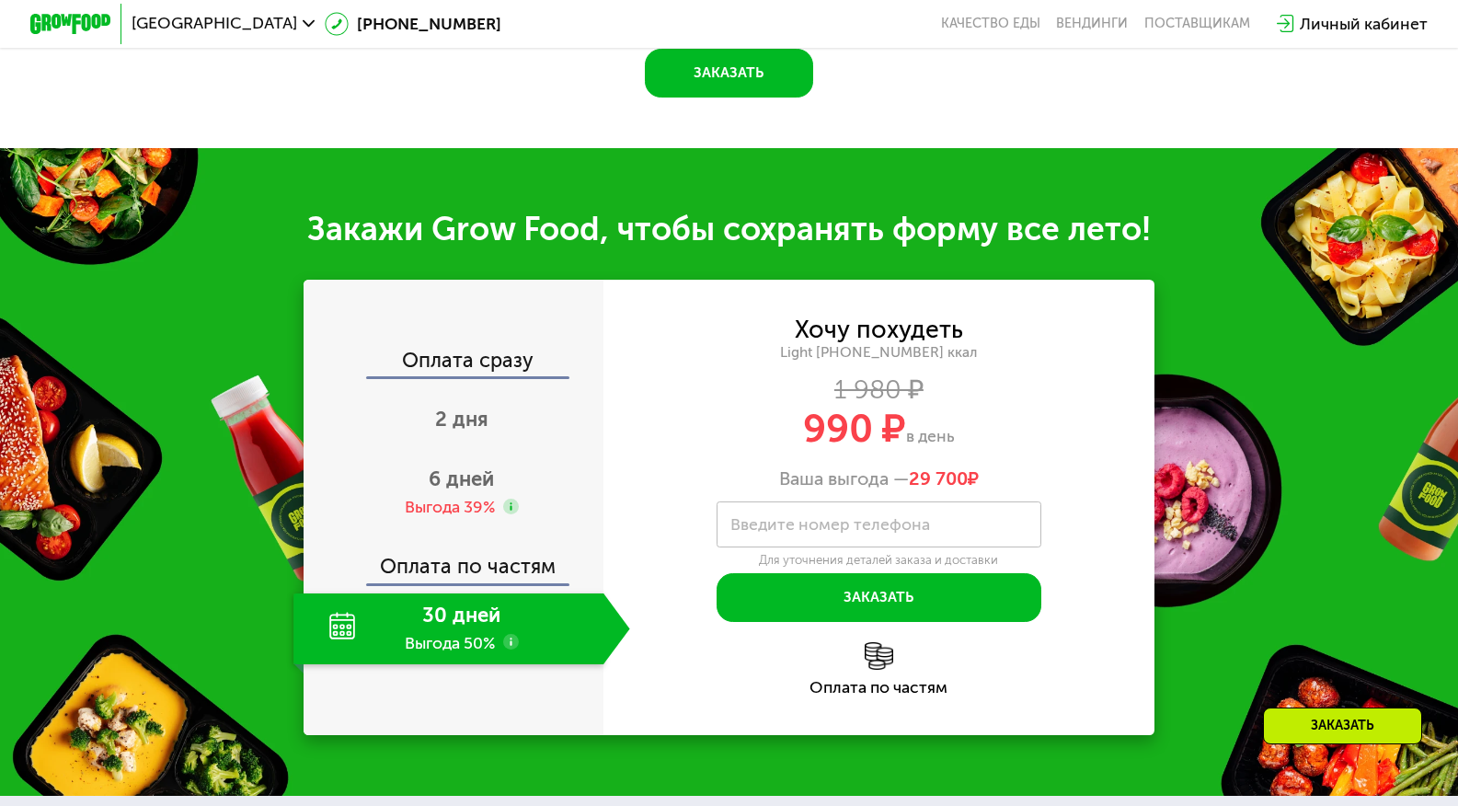
scroll to position [1960, 0]
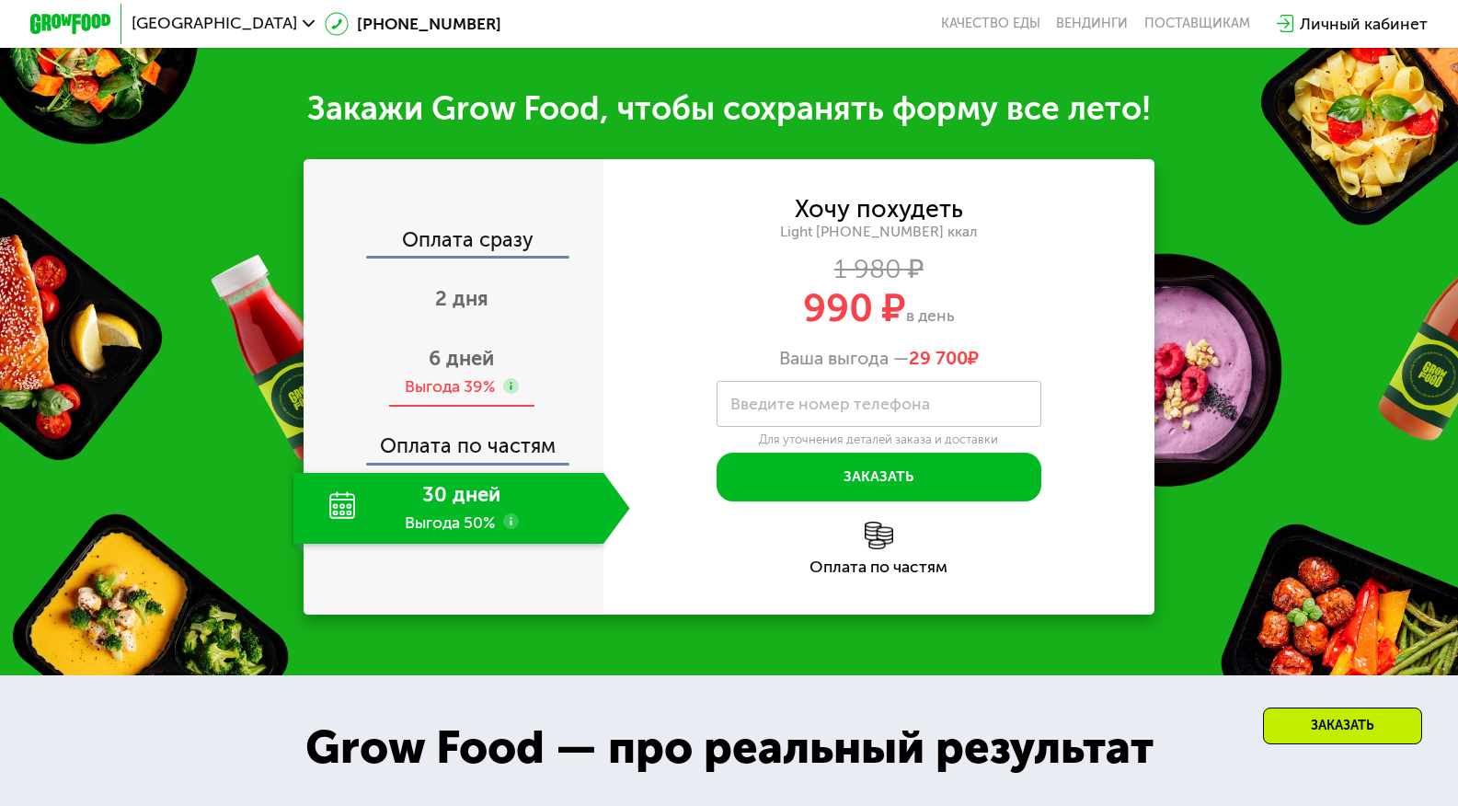
click at [464, 391] on div "6 дней Выгода 39%" at bounding box center [461, 372] width 336 height 71
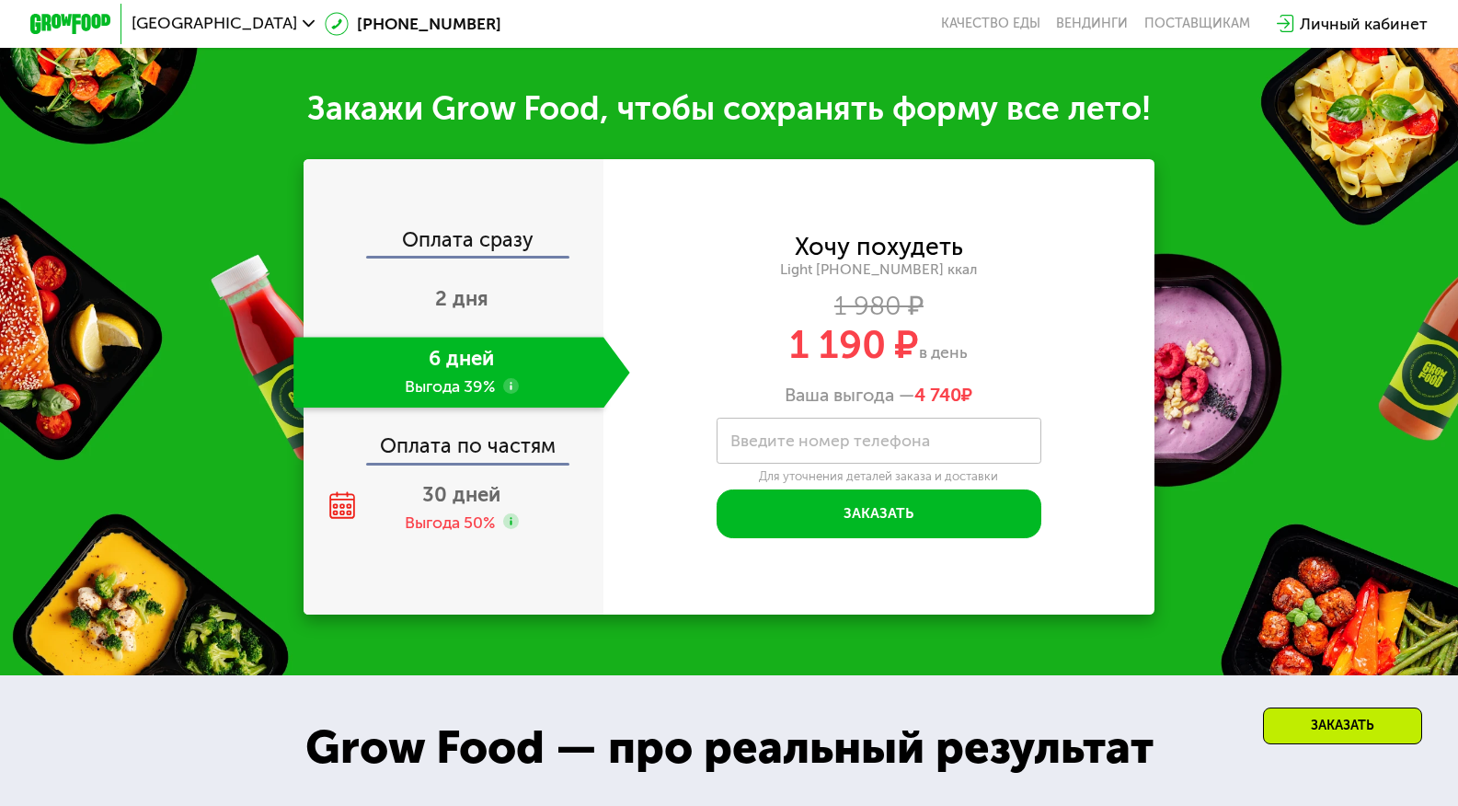
click at [493, 463] on div "Оплата по частям" at bounding box center [454, 439] width 298 height 47
click at [477, 507] on span "30 дней" at bounding box center [461, 494] width 78 height 25
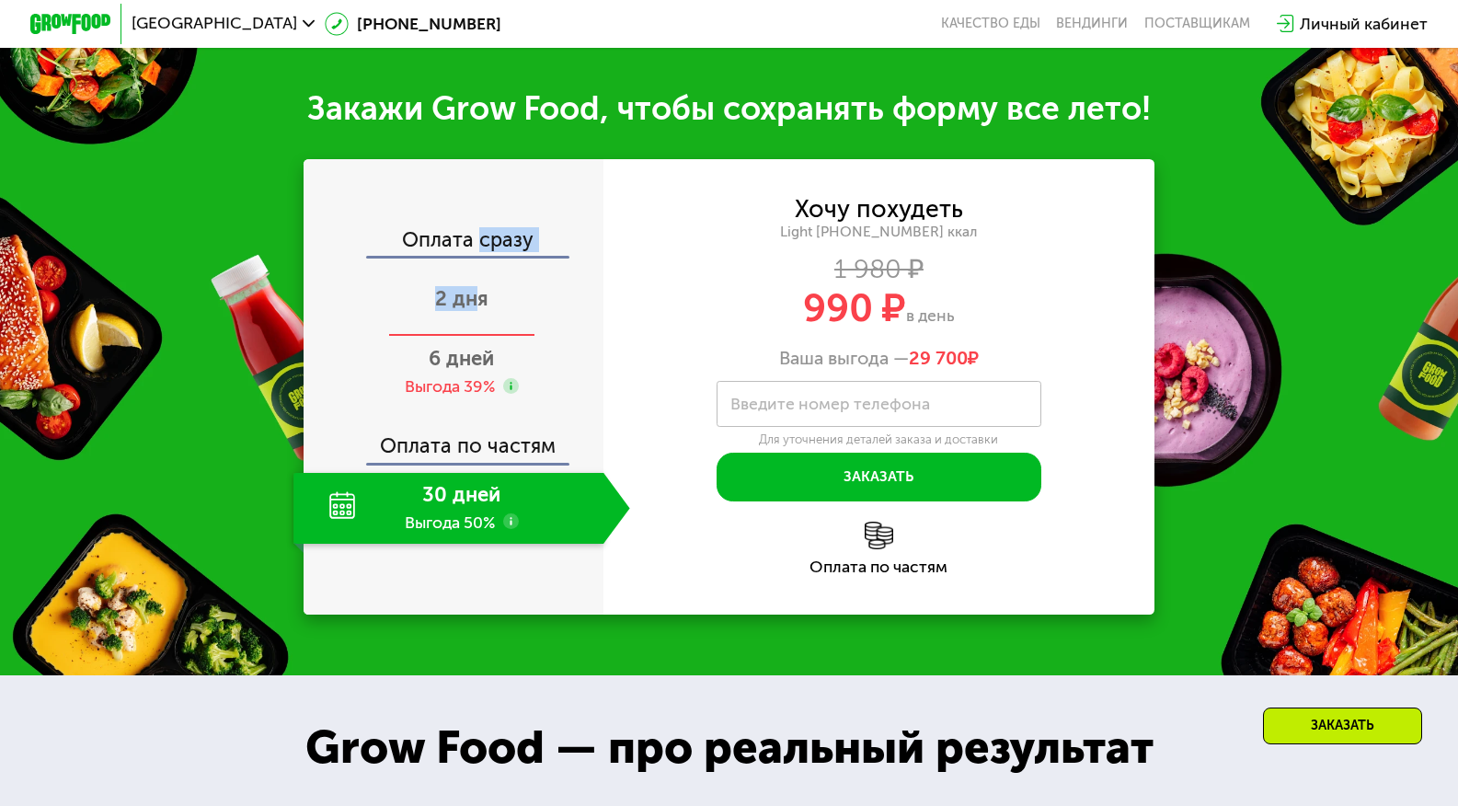
drag, startPoint x: 480, startPoint y: 247, endPoint x: 472, endPoint y: 315, distance: 67.7
click at [472, 315] on div "Оплата сразу 2 дня 6 дней Выгода 39% Оплата по частям 30 дней Выгода 50%" at bounding box center [454, 387] width 300 height 314
click at [472, 311] on span "2 дня" at bounding box center [461, 298] width 53 height 25
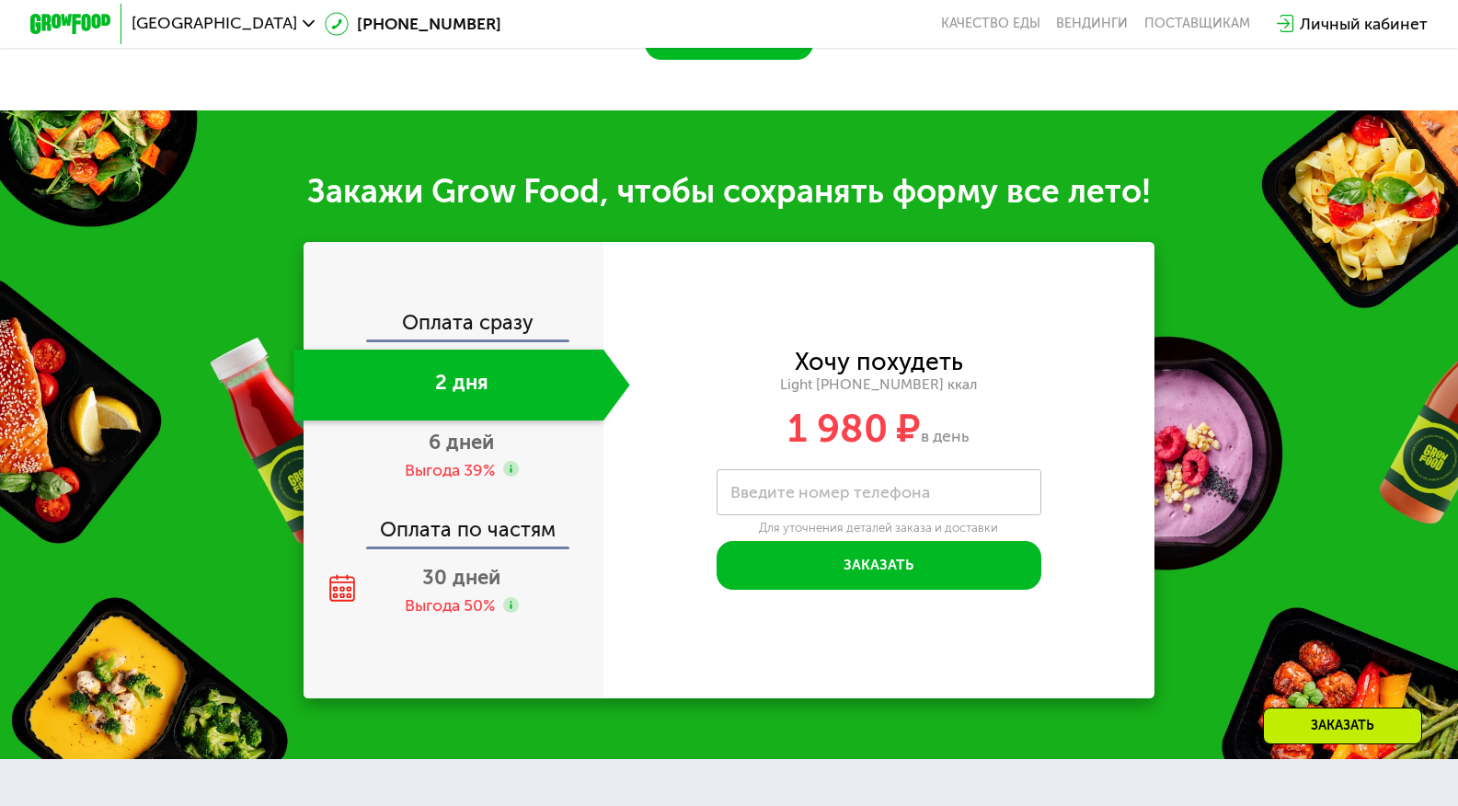
click at [216, 262] on div "Закажи Grow Food, чтобы сохранять форму все лето! Оплата сразу 2 дня 6 дней Выг…" at bounding box center [729, 434] width 1458 height 648
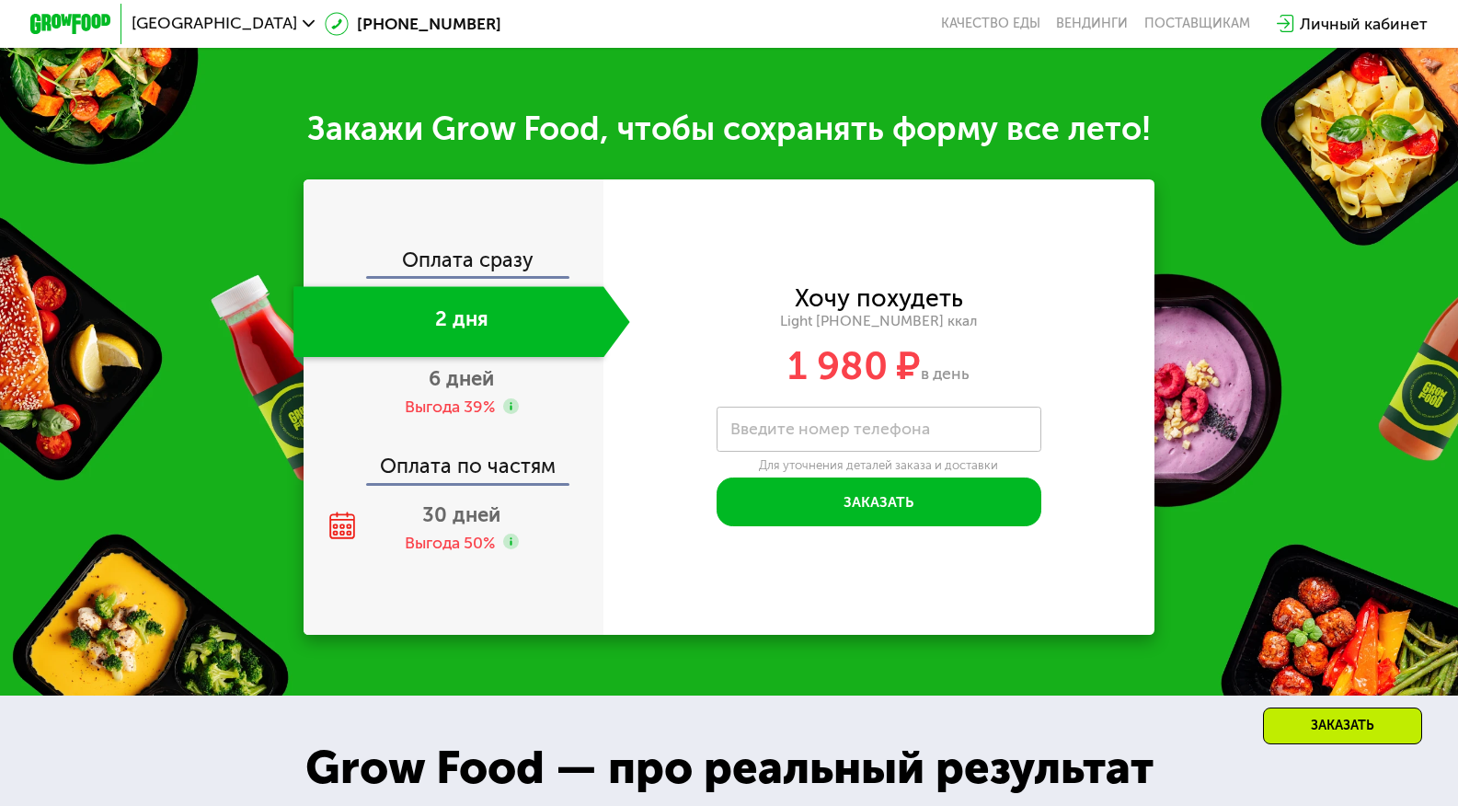
scroll to position [1997, 0]
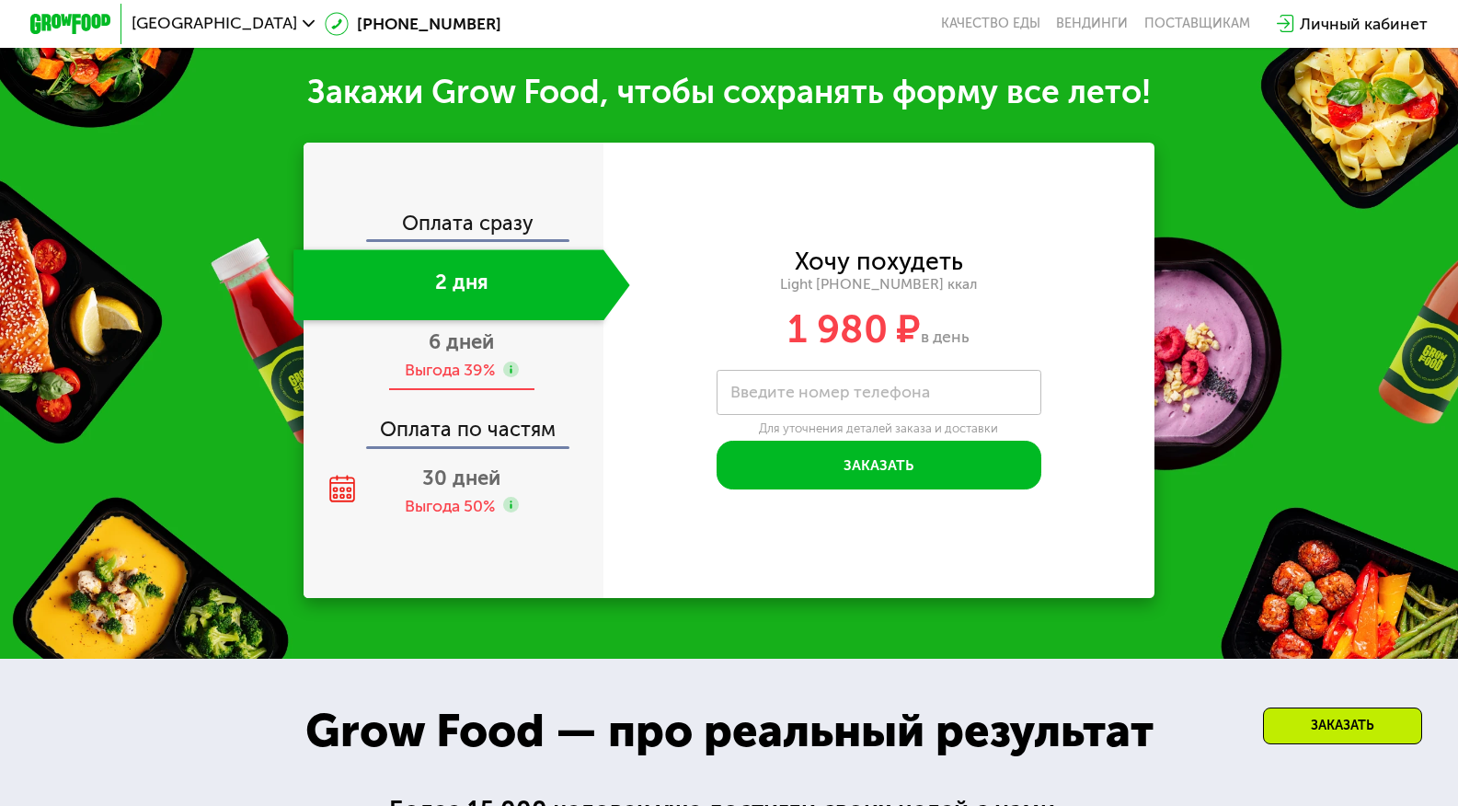
click at [468, 377] on div "Выгода 39%" at bounding box center [450, 370] width 90 height 22
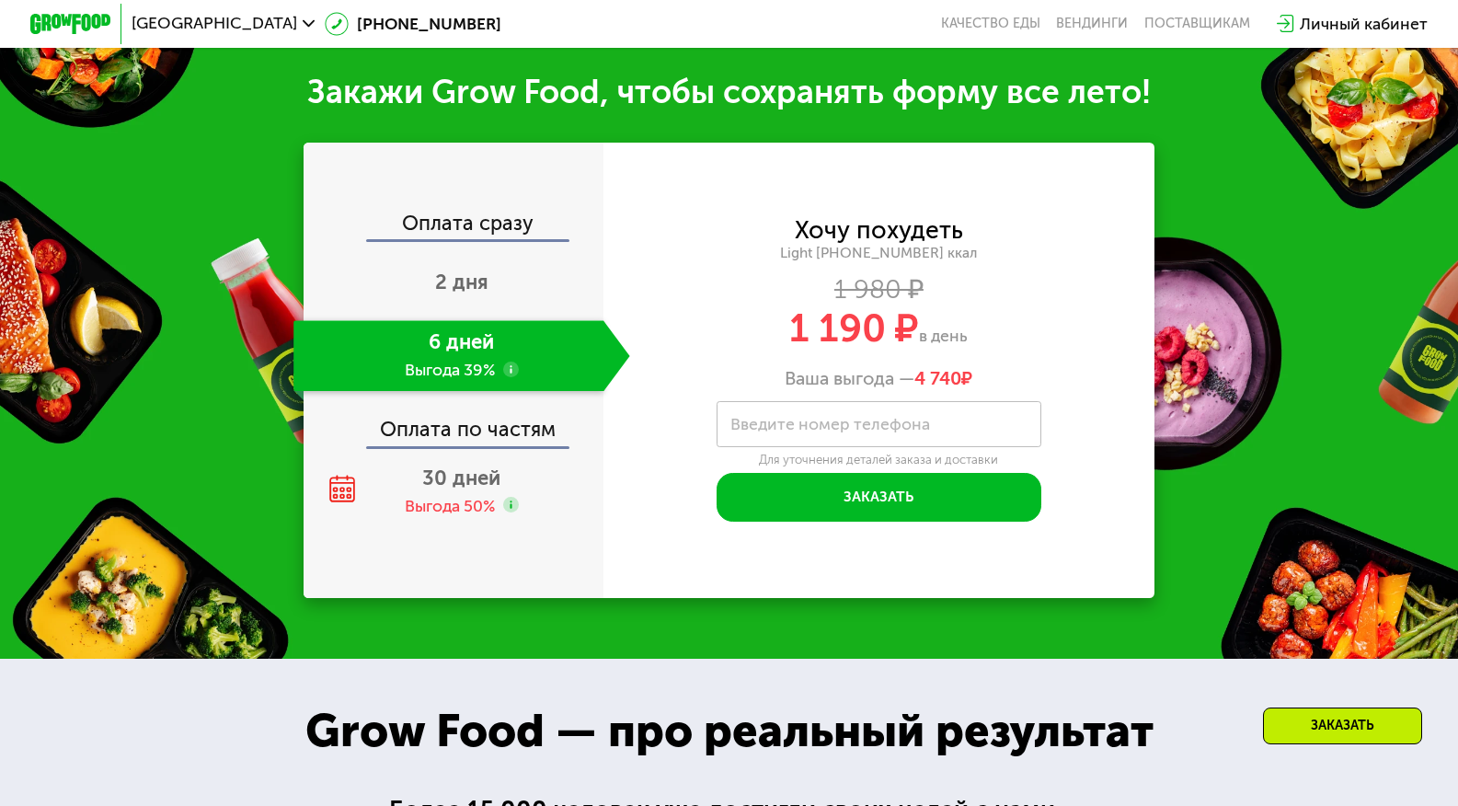
click at [458, 560] on div "Оплата сразу 2 дня 6 дней Выгода 39% Оплата по частям 30 дней Выгода 50%" at bounding box center [454, 370] width 300 height 455
click at [459, 506] on div "Выгода 50%" at bounding box center [450, 506] width 90 height 22
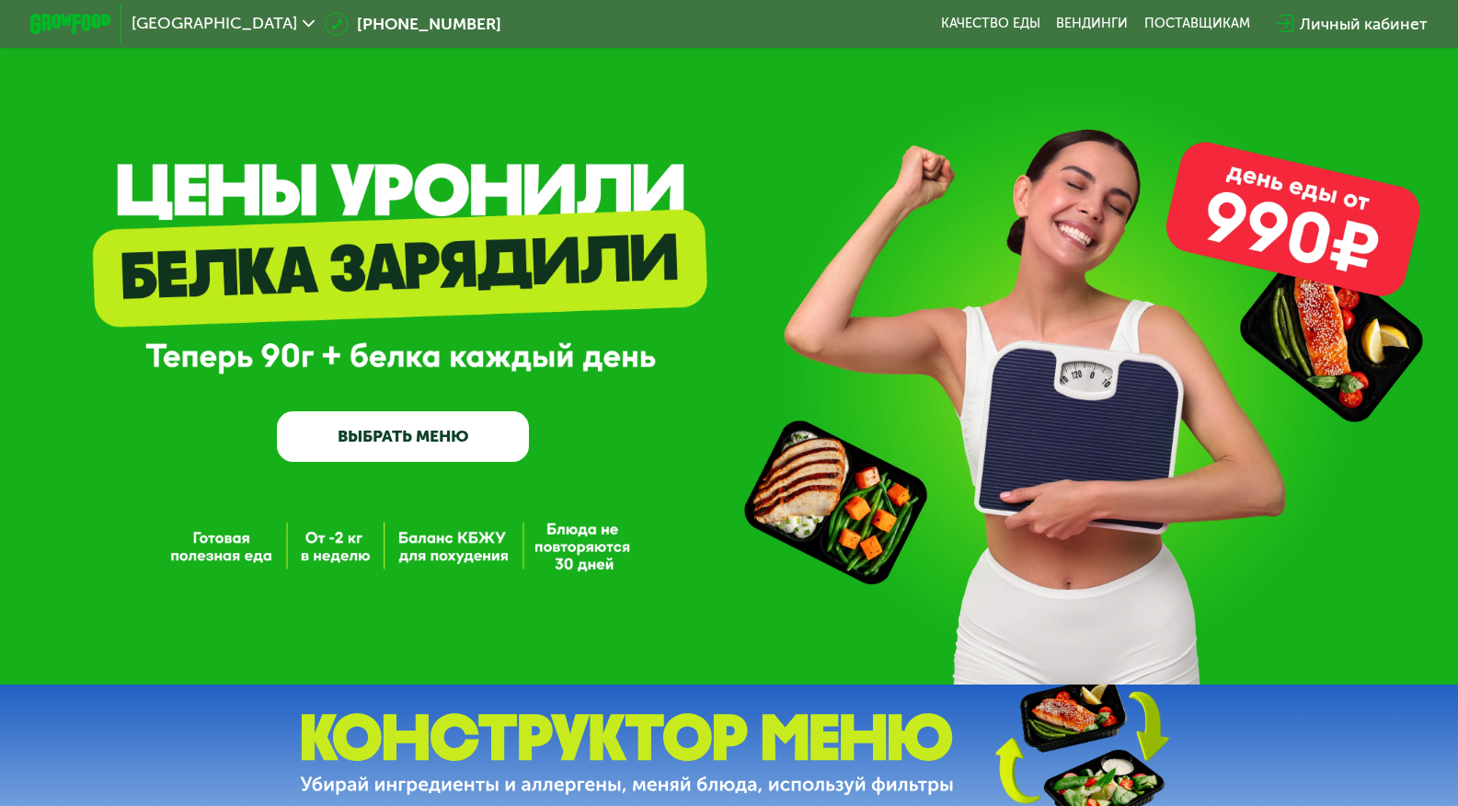
scroll to position [0, 0]
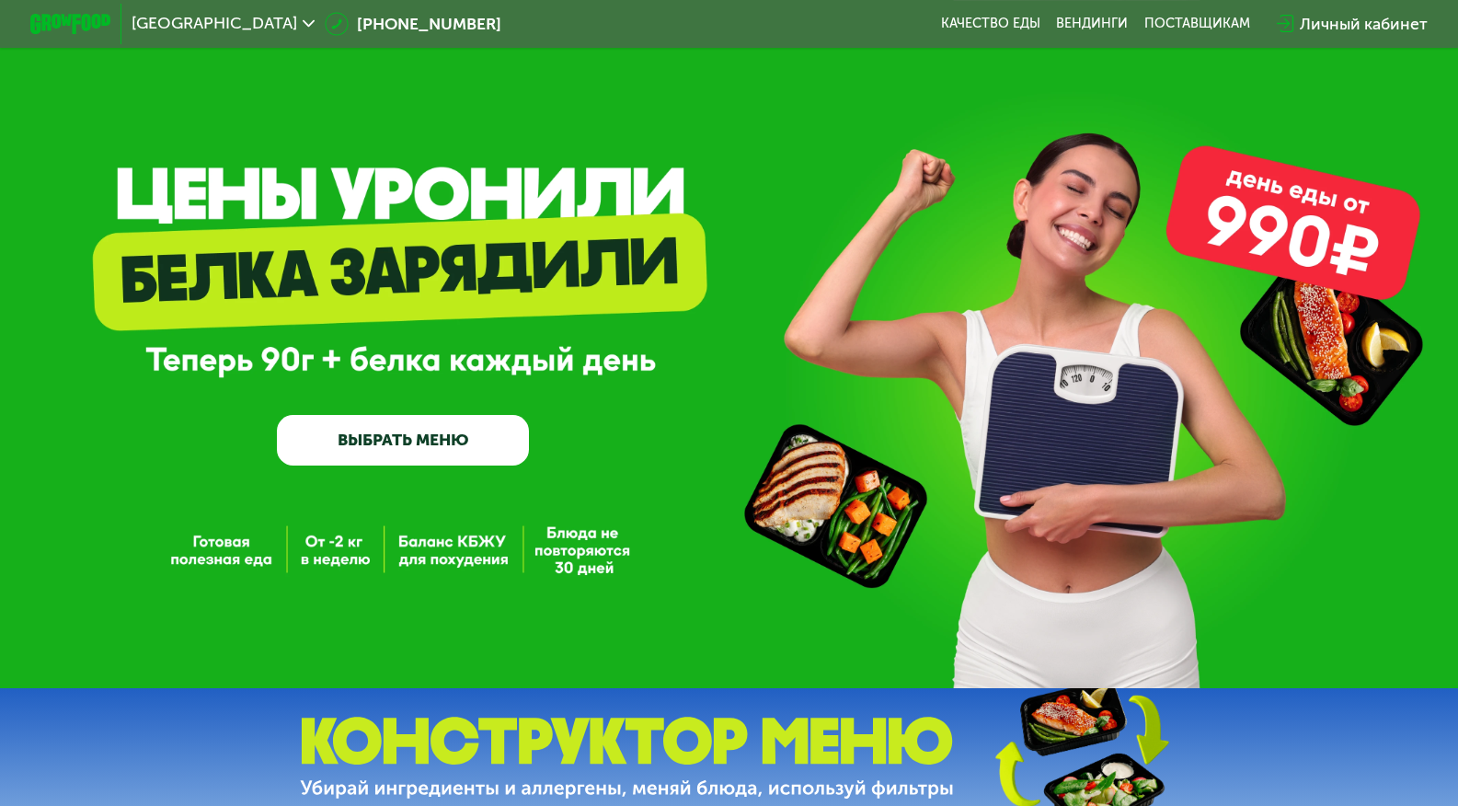
drag, startPoint x: 1444, startPoint y: 97, endPoint x: 1435, endPoint y: 139, distance: 43.3
click at [1435, 139] on div "GrowFood — доставка правильного питания ВЫБРАТЬ МЕНЮ" at bounding box center [729, 344] width 1458 height 688
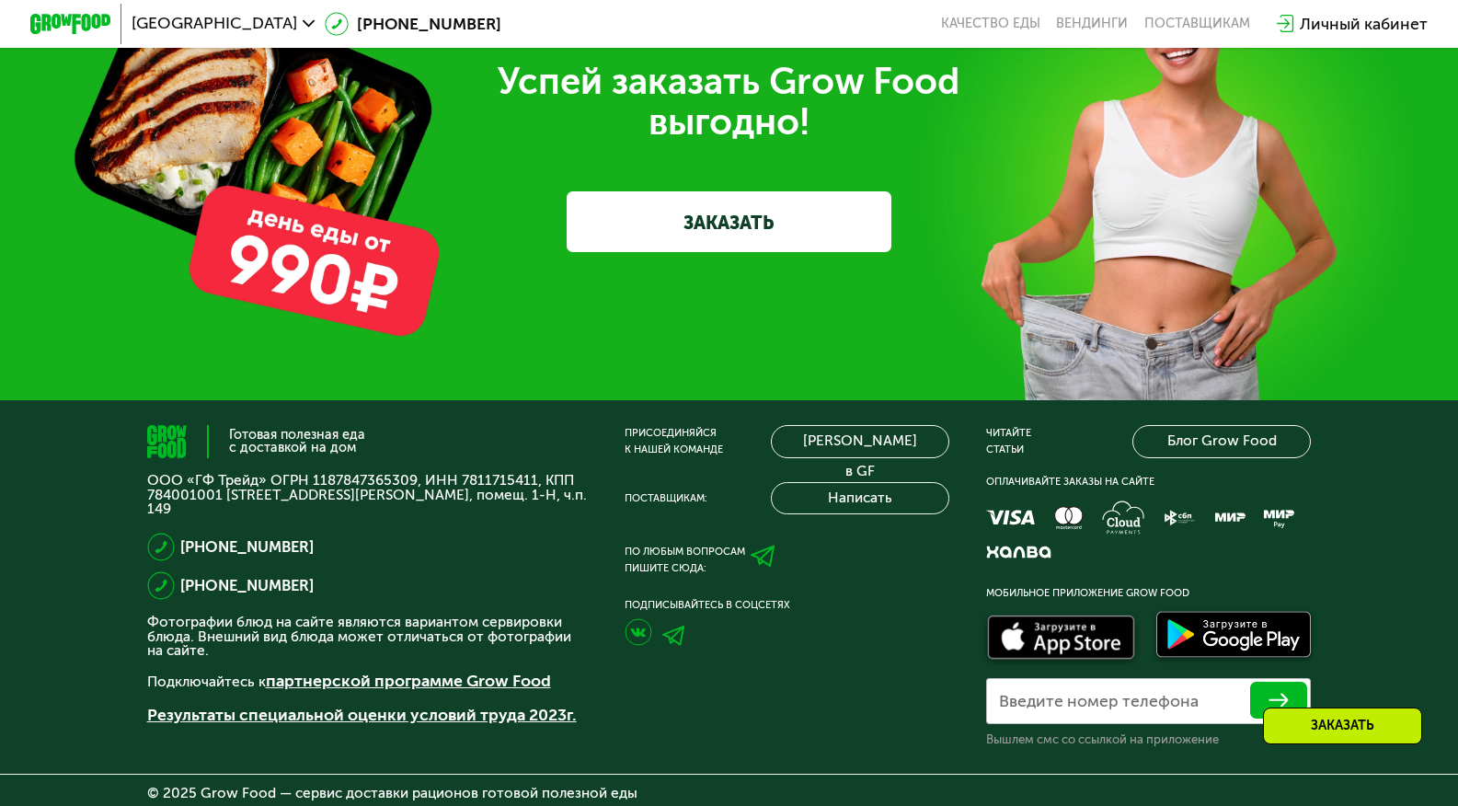
scroll to position [6017, 0]
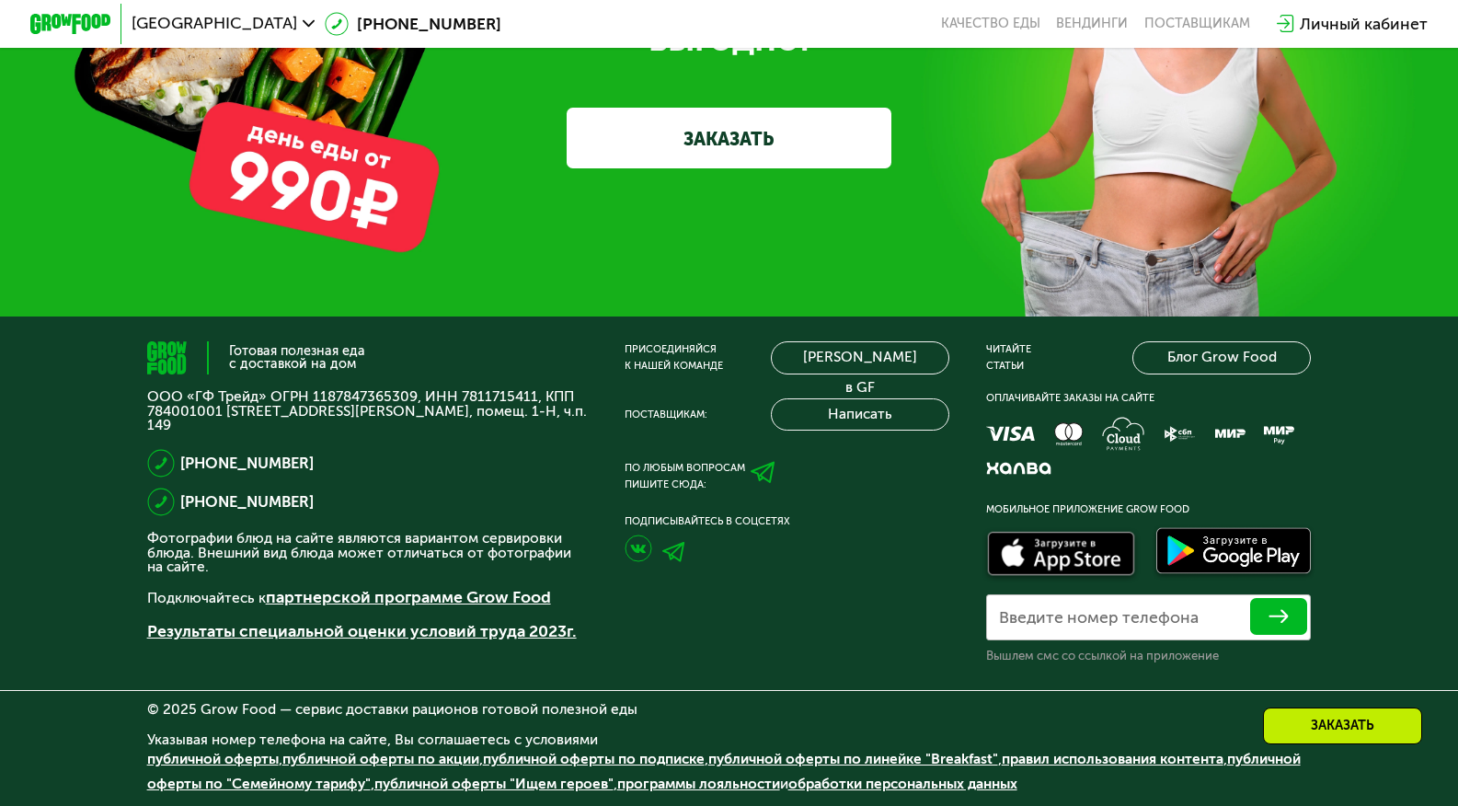
click at [1073, 615] on label "Введите номер телефона" at bounding box center [1099, 617] width 200 height 11
click at [1073, 615] on input "Введите номер телефона" at bounding box center [1148, 617] width 325 height 46
click at [941, 585] on div "Присоединяйся к нашей команде Карьера в GF Поставщикам: Написать По любым вопро…" at bounding box center [787, 502] width 325 height 323
